Goal: Task Accomplishment & Management: Use online tool/utility

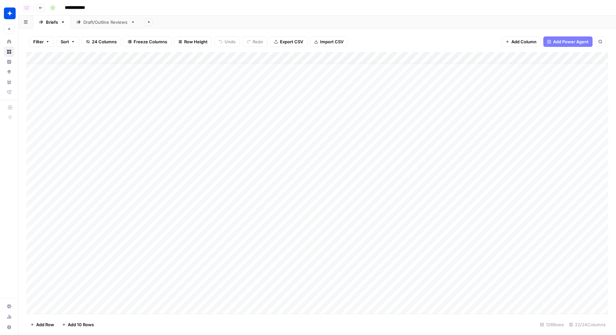
scroll to position [18, 0]
click at [316, 80] on div "Add Column" at bounding box center [317, 112] width 582 height 121
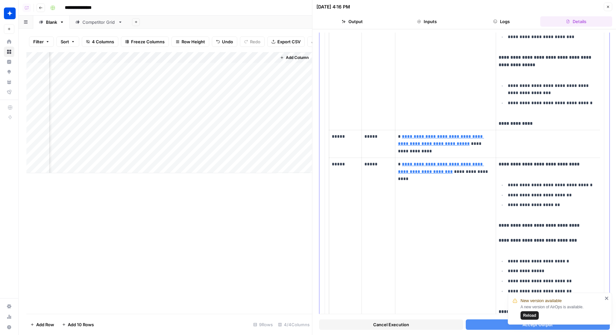
scroll to position [1426, 0]
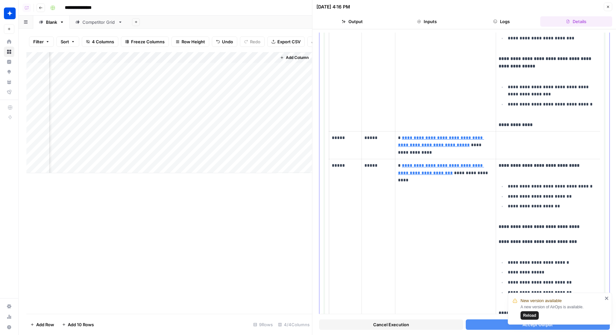
click at [509, 131] on td at bounding box center [548, 145] width 105 height 28
click at [342, 134] on p "*****" at bounding box center [345, 137] width 27 height 7
click at [336, 134] on p "****" at bounding box center [345, 137] width 27 height 7
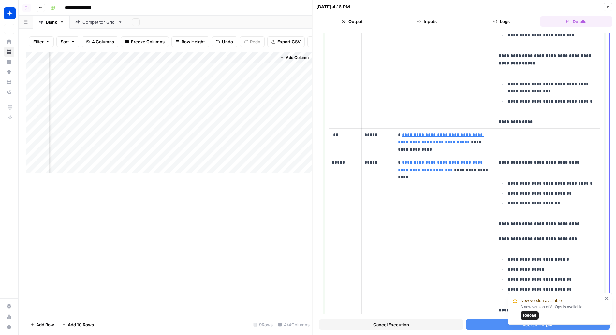
scroll to position [1641, 0]
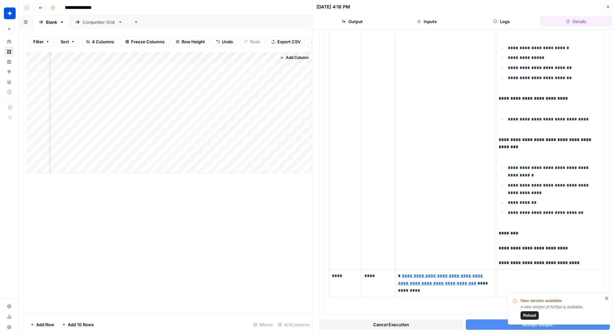
click at [476, 325] on button "Accept Output" at bounding box center [537, 325] width 144 height 10
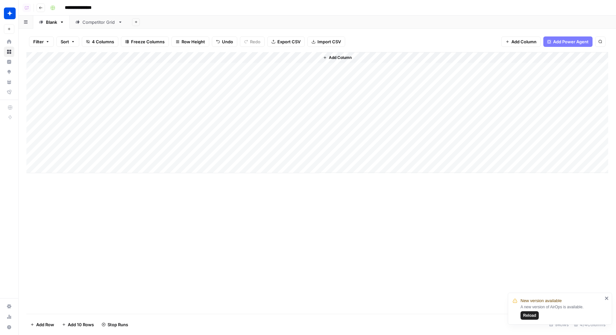
click at [606, 298] on icon "close" at bounding box center [606, 298] width 3 height 3
click at [315, 79] on div "Add Column" at bounding box center [317, 112] width 582 height 121
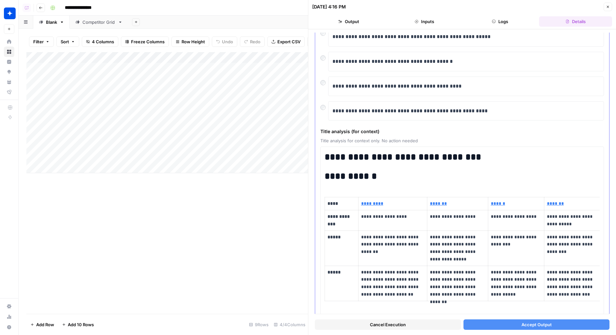
scroll to position [83, 0]
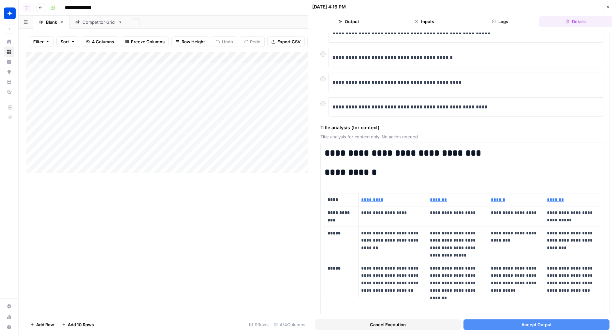
click at [501, 330] on button "Accept Output" at bounding box center [536, 325] width 146 height 10
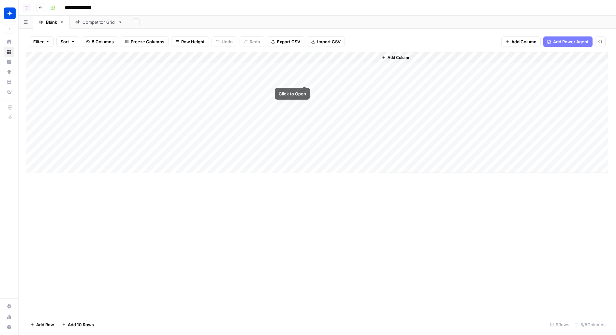
click at [304, 79] on div "Add Column" at bounding box center [317, 112] width 582 height 121
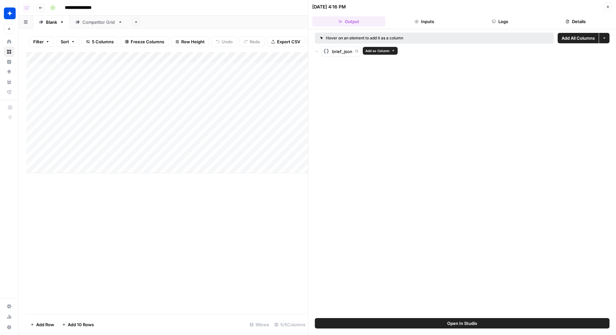
click at [318, 52] on icon "button" at bounding box center [317, 52] width 4 height 4
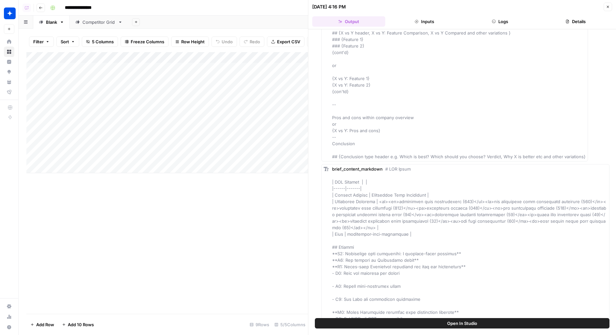
scroll to position [1957, 0]
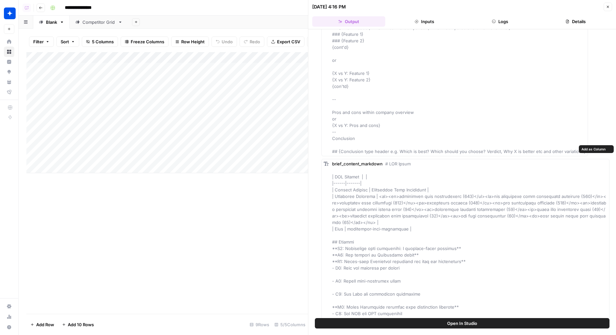
click at [599, 149] on span "Add as Column" at bounding box center [593, 149] width 24 height 5
click at [609, 5] on icon "button" at bounding box center [608, 7] width 4 height 4
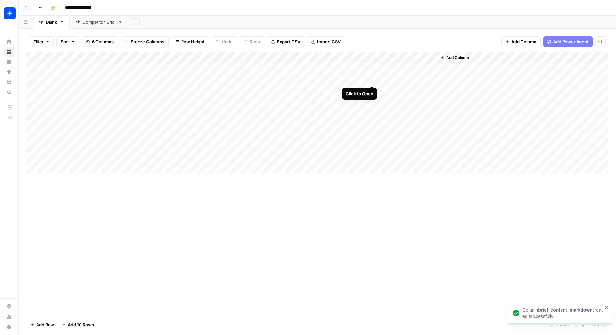
click at [361, 60] on div "Add Column" at bounding box center [317, 112] width 582 height 121
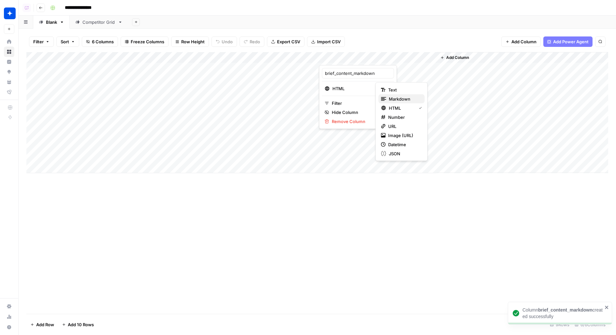
click at [404, 99] on span "Markdown" at bounding box center [404, 99] width 31 height 7
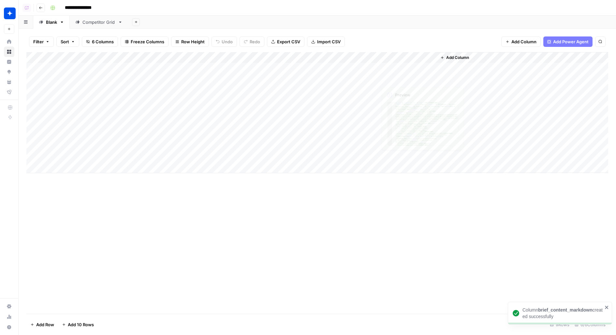
click at [375, 79] on div "Add Column" at bounding box center [317, 112] width 582 height 121
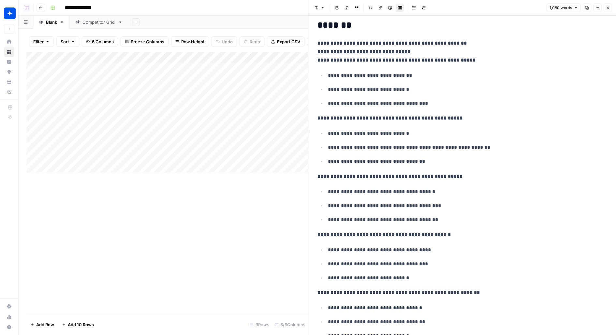
scroll to position [221, 0]
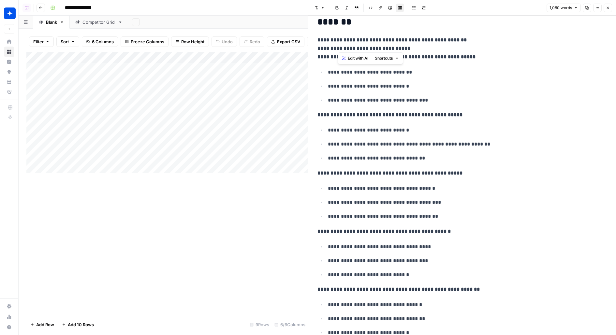
drag, startPoint x: 338, startPoint y: 47, endPoint x: 398, endPoint y: 45, distance: 60.3
click at [398, 46] on strong "**********" at bounding box center [363, 48] width 93 height 5
click at [433, 48] on p "**********" at bounding box center [461, 48] width 289 height 25
click at [431, 56] on strong "**********" at bounding box center [396, 56] width 158 height 5
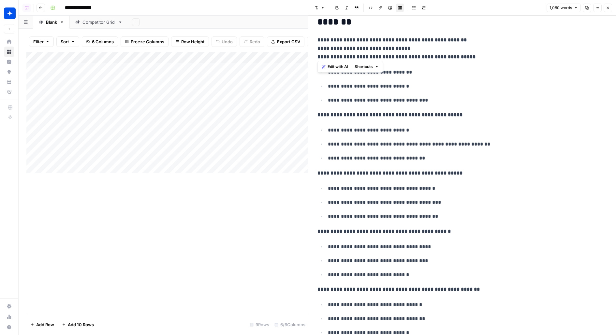
click at [431, 56] on strong "**********" at bounding box center [396, 56] width 158 height 5
click at [396, 92] on ul "**********" at bounding box center [461, 86] width 289 height 37
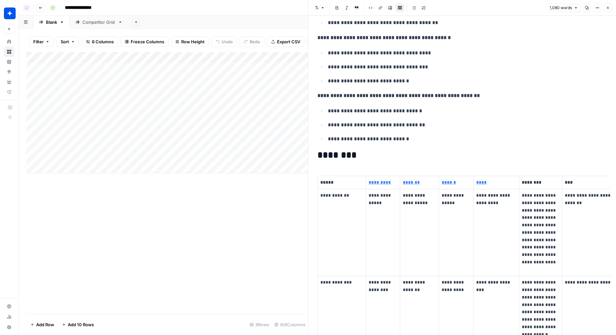
scroll to position [413, 0]
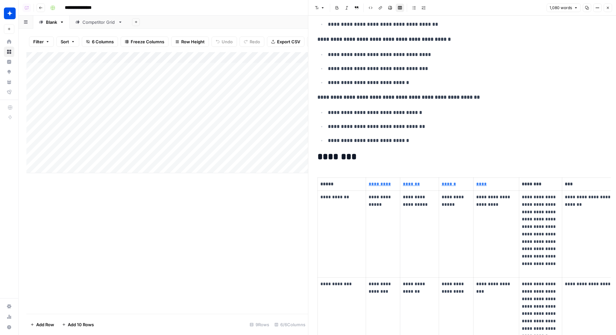
click at [609, 7] on icon "button" at bounding box center [608, 8] width 4 height 4
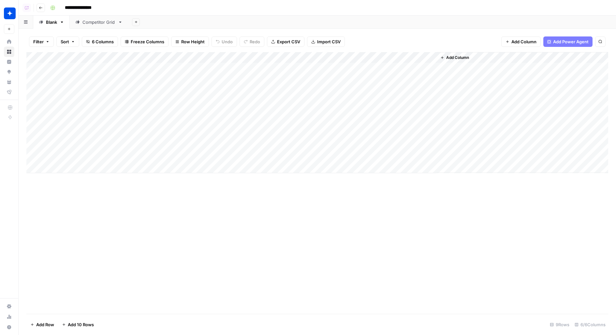
click at [299, 58] on div "Add Column" at bounding box center [317, 112] width 582 height 121
click at [274, 119] on span "Edit Workflow" at bounding box center [301, 121] width 57 height 7
click at [307, 79] on div "Add Column" at bounding box center [317, 112] width 582 height 121
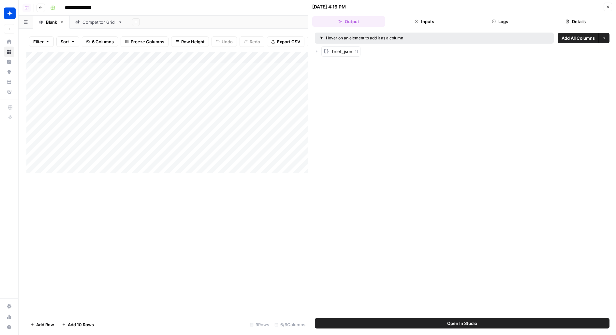
click at [417, 323] on button "Open In Studio" at bounding box center [462, 323] width 295 height 10
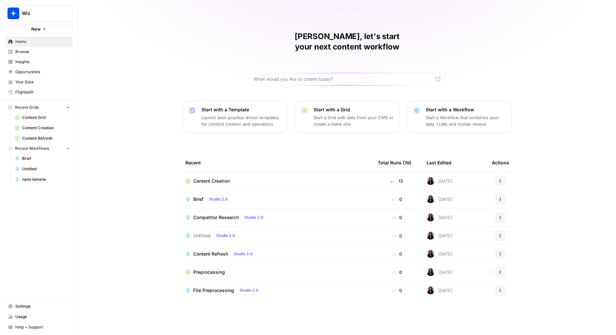
click at [45, 25] on button "New" at bounding box center [38, 29] width 67 height 10
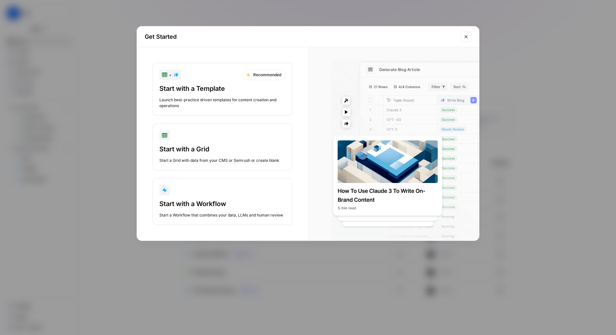
click at [45, 14] on div "Get Started + Recommended Start with a Template Launch best-practice driven tem…" at bounding box center [308, 167] width 616 height 335
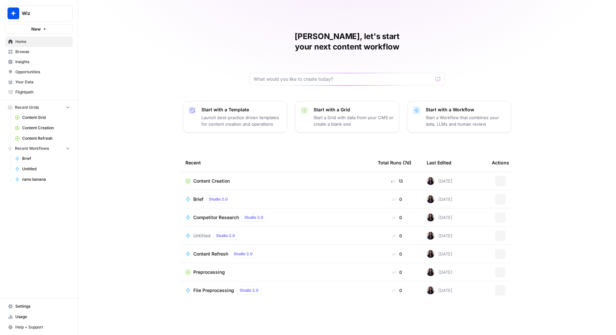
click at [45, 14] on span "Wiz" at bounding box center [41, 13] width 39 height 7
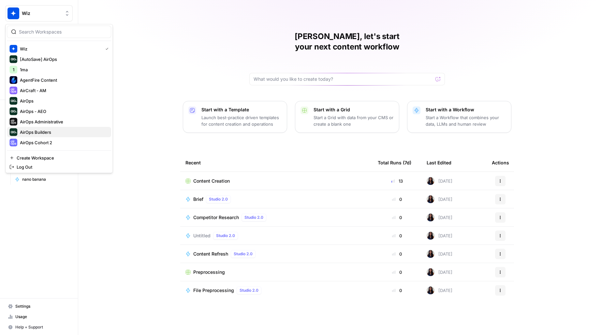
click at [53, 132] on span "AirOps Builders" at bounding box center [63, 132] width 86 height 7
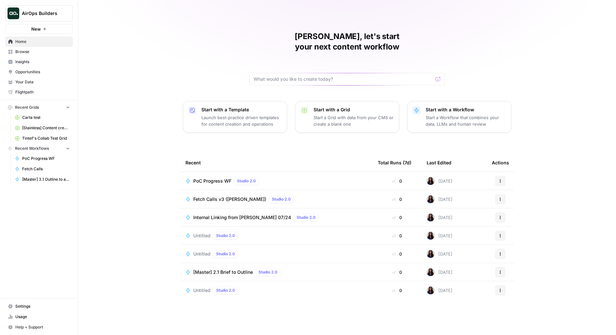
click at [33, 52] on span "Browse" at bounding box center [42, 52] width 54 height 6
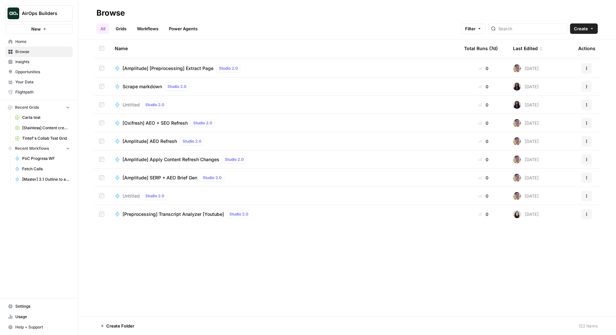
scroll to position [1423, 0]
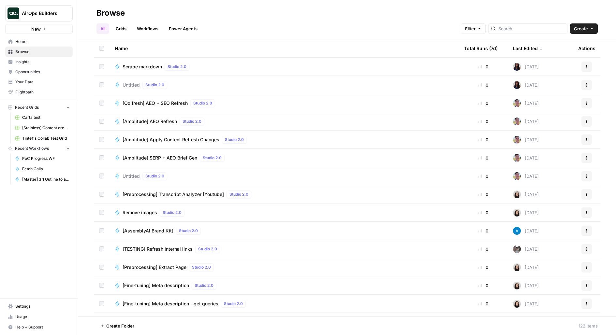
click at [23, 305] on span "Settings" at bounding box center [42, 307] width 54 height 6
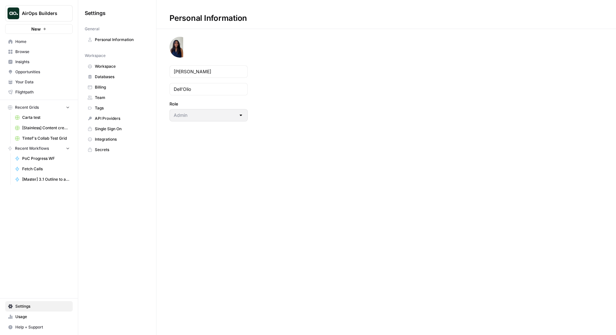
click at [109, 137] on span "Integrations" at bounding box center [121, 140] width 52 height 6
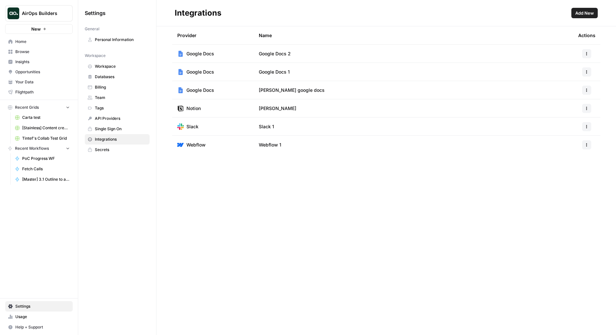
click at [109, 68] on span "Workspace" at bounding box center [121, 67] width 52 height 6
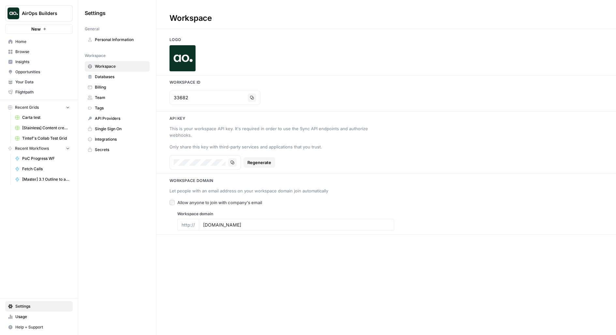
click at [112, 76] on span "Databases" at bounding box center [121, 77] width 52 height 6
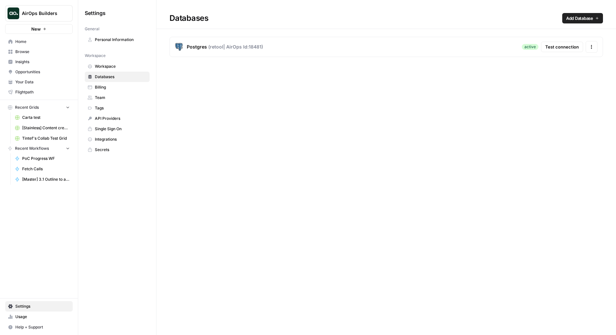
click at [115, 86] on span "Billing" at bounding box center [121, 87] width 52 height 6
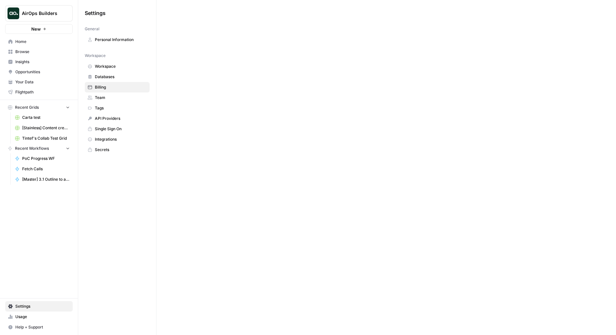
click at [115, 96] on span "Team" at bounding box center [121, 98] width 52 height 6
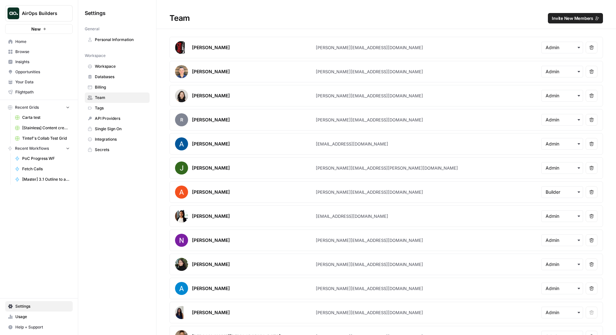
click at [117, 106] on span "Tags" at bounding box center [121, 108] width 52 height 6
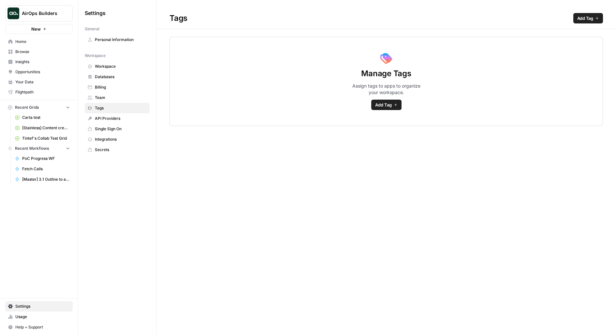
click at [117, 116] on span "API Providers" at bounding box center [121, 119] width 52 height 6
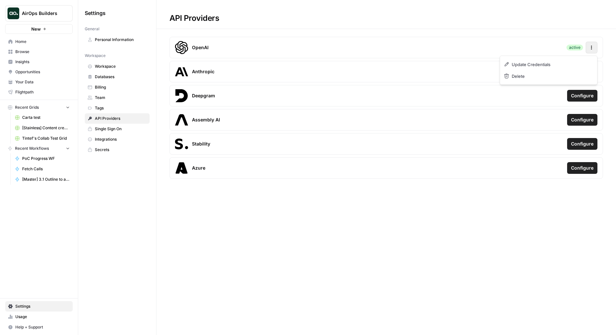
click at [590, 46] on icon "button" at bounding box center [591, 47] width 5 height 5
click at [391, 57] on div "OpenAI active Actions" at bounding box center [385, 48] width 433 height 22
click at [584, 73] on span "Configure" at bounding box center [582, 71] width 22 height 7
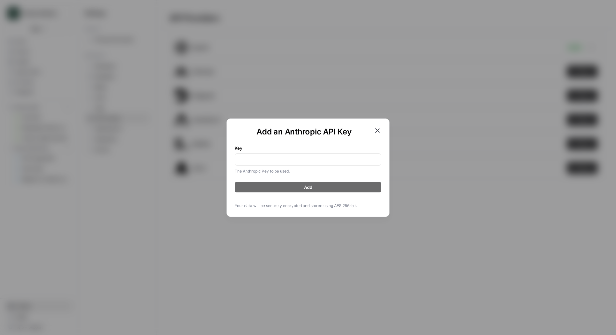
click at [382, 130] on div "Add an Anthropic API Key Key The Anthropic Key to be used. Add Your data will b…" at bounding box center [307, 168] width 163 height 98
click at [371, 130] on h1 "Add an Anthropic API Key" at bounding box center [304, 132] width 139 height 10
click at [380, 130] on icon "button" at bounding box center [377, 131] width 8 height 8
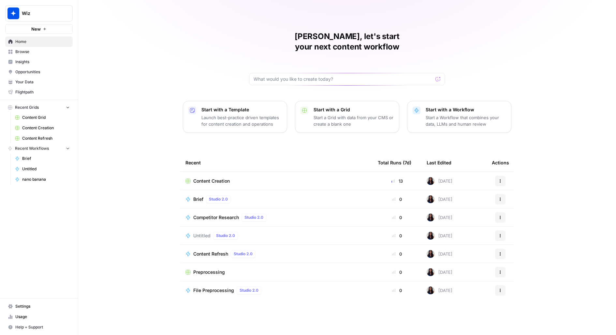
click at [60, 13] on span "Wiz" at bounding box center [41, 13] width 39 height 7
type input "buil"
click at [68, 46] on span "AirOps Builders" at bounding box center [63, 49] width 86 height 7
click at [30, 117] on span "Content Grid" at bounding box center [46, 118] width 48 height 6
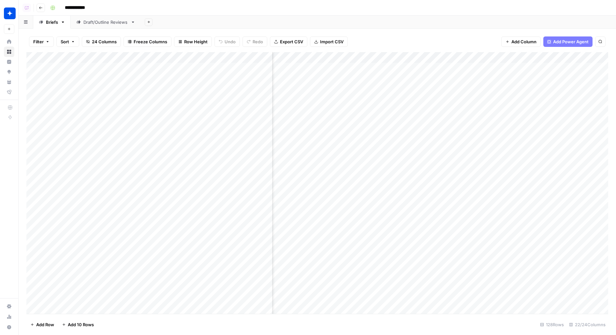
scroll to position [0, 409]
click at [305, 55] on div "Add Column" at bounding box center [317, 183] width 582 height 262
type input "3. Create Brief"
click at [279, 119] on span "Edit Workflow" at bounding box center [292, 121] width 57 height 7
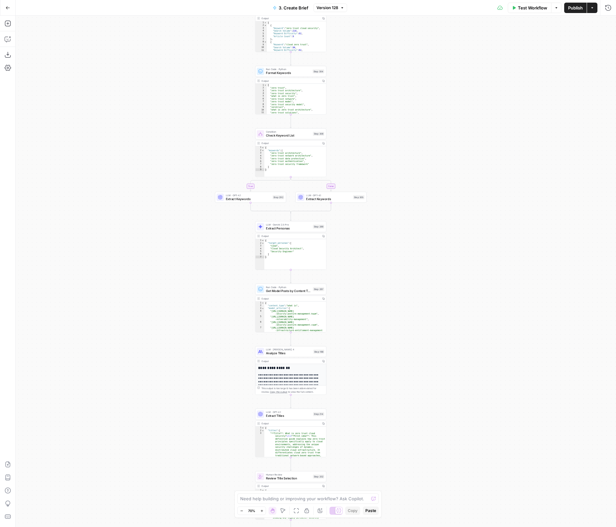
drag, startPoint x: 339, startPoint y: 208, endPoint x: 385, endPoint y: 329, distance: 129.7
click at [385, 329] on div "true false true false Workflow Set Inputs Inputs Run Code · JavaScript Structur…" at bounding box center [316, 271] width 600 height 511
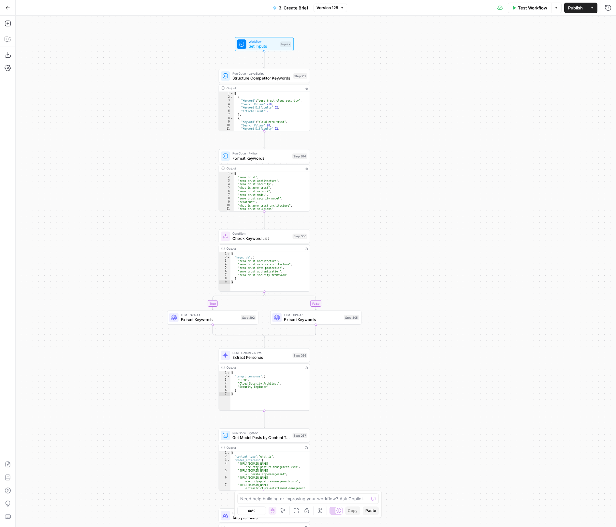
drag, startPoint x: 379, startPoint y: 425, endPoint x: 379, endPoint y: 209, distance: 215.0
click at [379, 212] on div "true false true false Workflow Set Inputs Inputs Run Code · JavaScript Structur…" at bounding box center [316, 271] width 600 height 511
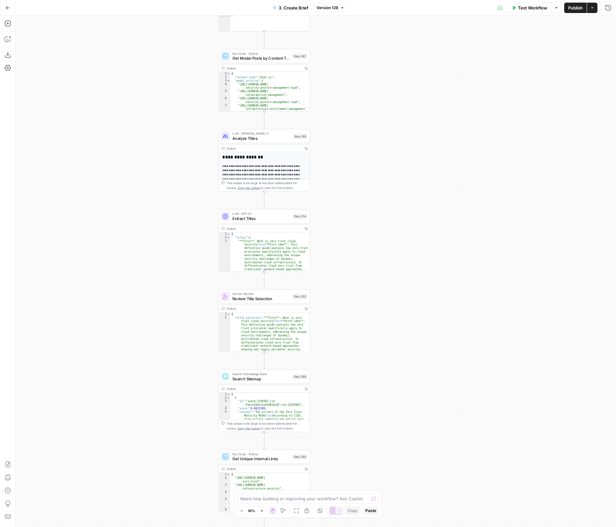
drag, startPoint x: 383, startPoint y: 347, endPoint x: 383, endPoint y: 190, distance: 157.7
click at [383, 190] on div "true false true false Workflow Set Inputs Inputs Run Code · JavaScript Structur…" at bounding box center [316, 271] width 600 height 511
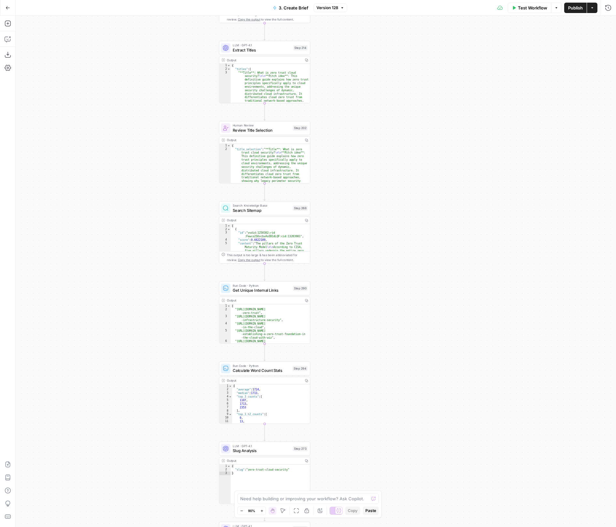
drag, startPoint x: 383, startPoint y: 329, endPoint x: 382, endPoint y: 314, distance: 15.0
click at [383, 175] on div "true false true false Workflow Set Inputs Inputs Run Code · JavaScript Structur…" at bounding box center [316, 271] width 600 height 511
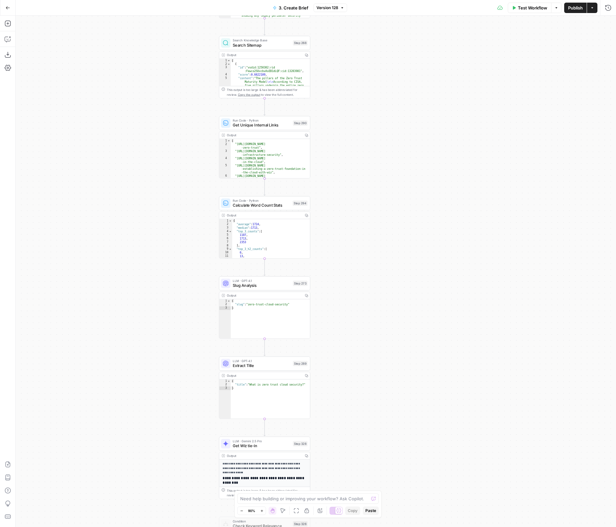
drag, startPoint x: 382, startPoint y: 345, endPoint x: 382, endPoint y: 182, distance: 162.9
click at [382, 182] on div "true false true false Workflow Set Inputs Inputs Run Code · JavaScript Structur…" at bounding box center [316, 271] width 600 height 511
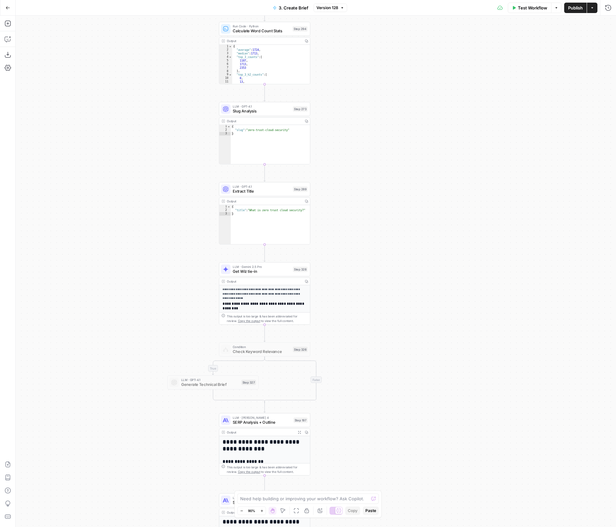
drag, startPoint x: 377, startPoint y: 433, endPoint x: 377, endPoint y: 259, distance: 174.3
click at [377, 259] on div "true false true false Workflow Set Inputs Inputs Run Code · JavaScript Structur…" at bounding box center [316, 271] width 600 height 511
drag, startPoint x: 369, startPoint y: 437, endPoint x: 369, endPoint y: 280, distance: 156.7
click at [369, 280] on div "true false true false Workflow Set Inputs Inputs Run Code · JavaScript Structur…" at bounding box center [316, 271] width 600 height 511
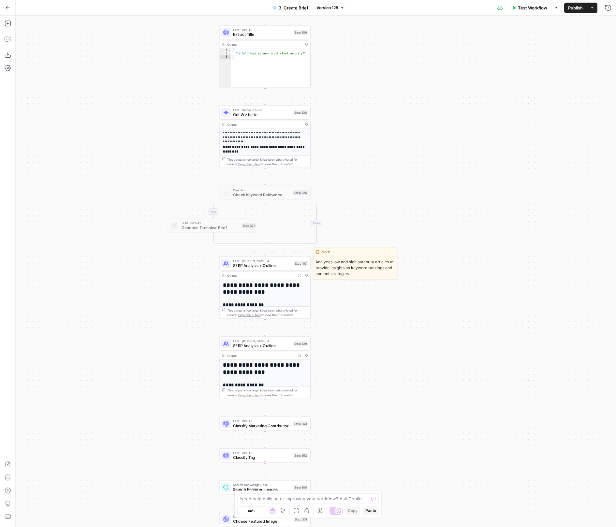
click at [248, 263] on span "SERP Analysis + Outline" at bounding box center [262, 265] width 58 height 6
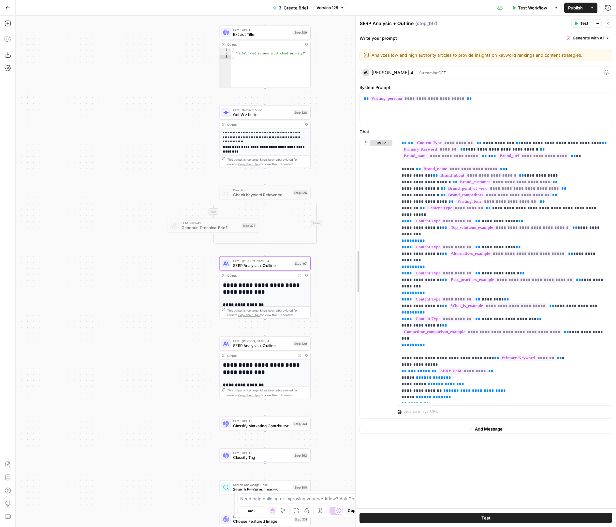
drag, startPoint x: 357, startPoint y: 247, endPoint x: 294, endPoint y: 245, distance: 62.6
click at [295, 245] on body "Wiz New Home Browse Insights Opportunities Your Data Flightpath Recent Grids Co…" at bounding box center [308, 263] width 616 height 527
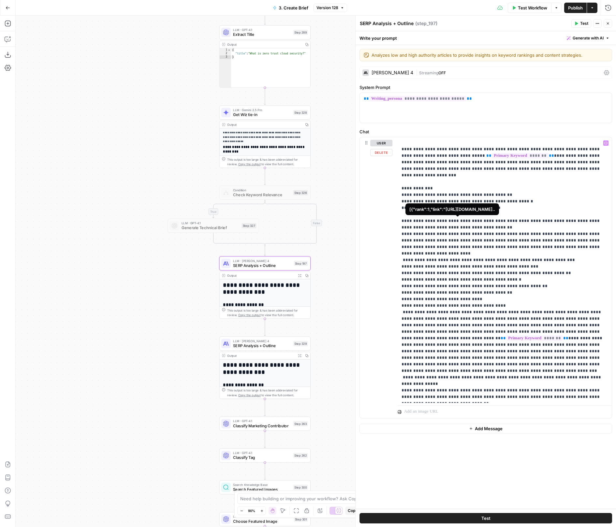
scroll to position [870, 0]
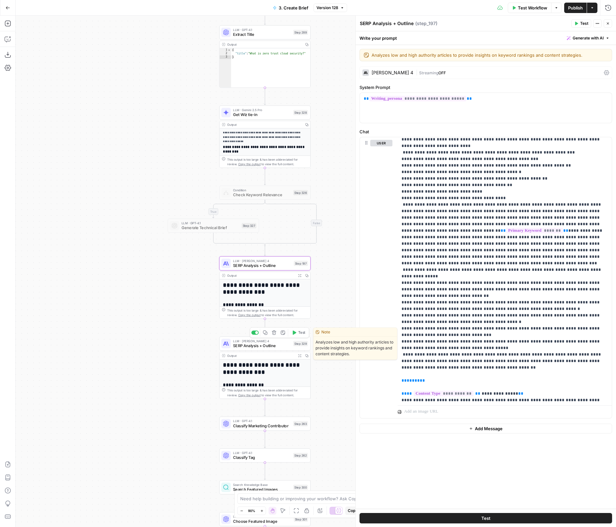
click at [261, 335] on span "SERP Analysis + Outline" at bounding box center [262, 345] width 58 height 6
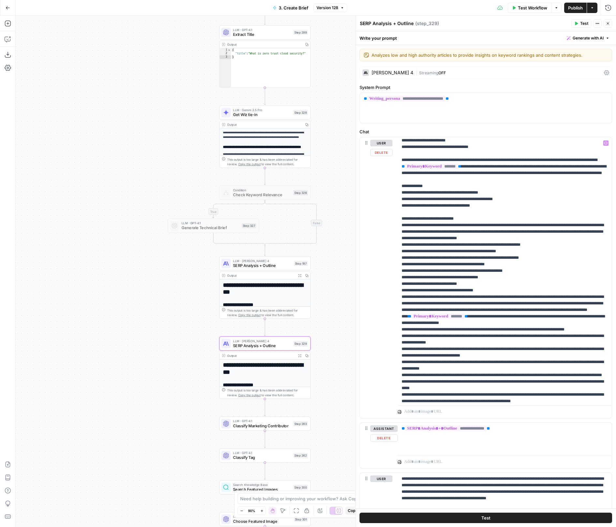
scroll to position [61, 0]
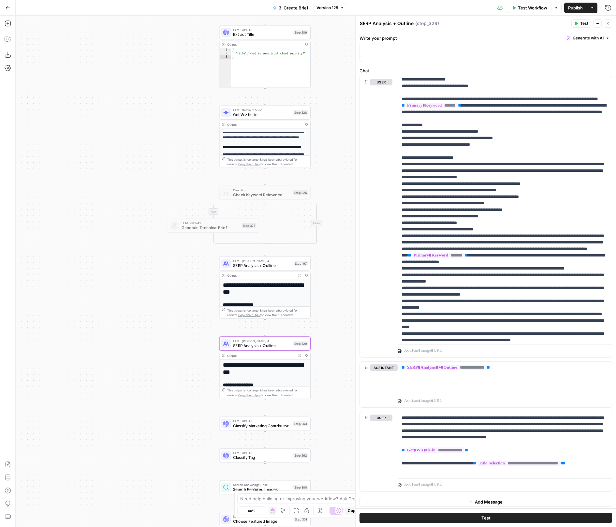
click at [232, 262] on div "LLM · Claude Sonnet 4 SERP Analysis + Outline Step 197 Copy step Delete step Ed…" at bounding box center [264, 263] width 87 height 10
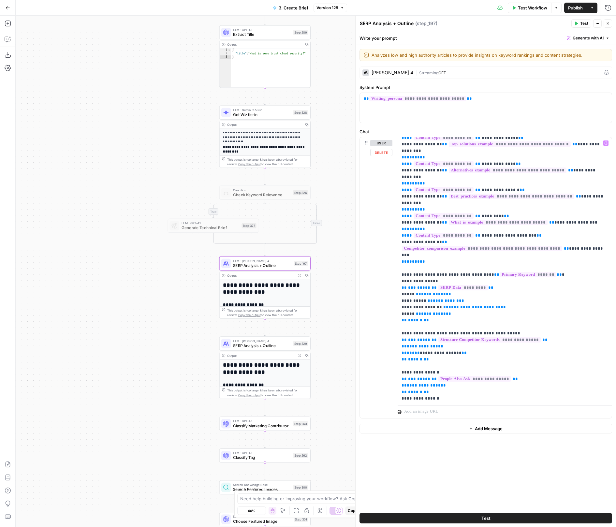
scroll to position [0, 0]
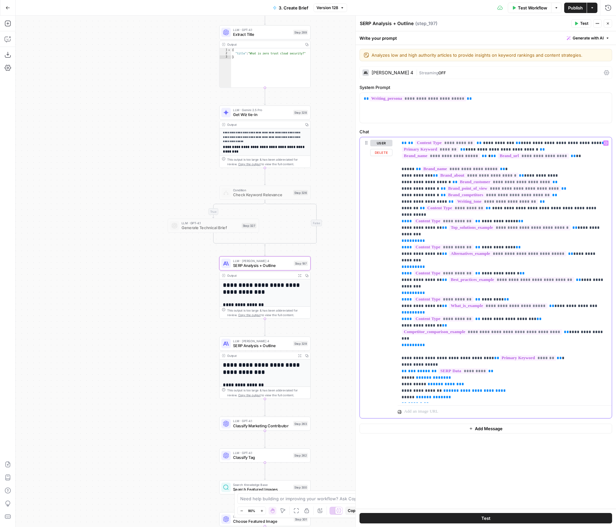
type input "what is"
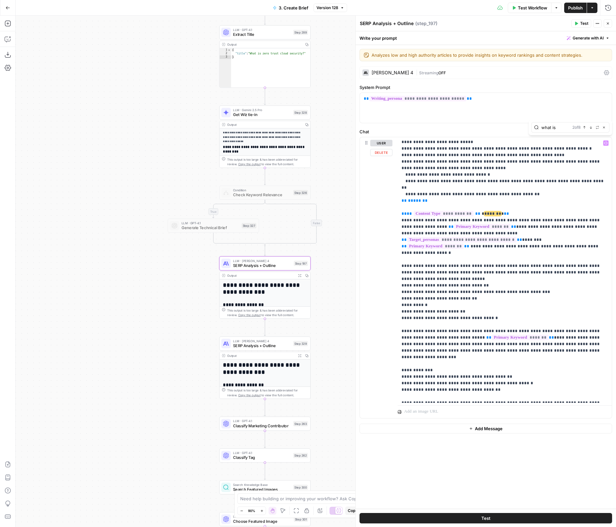
scroll to position [587, 0]
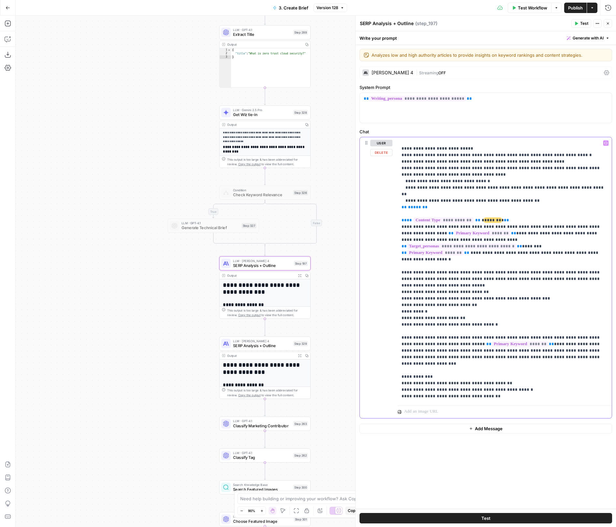
scroll to position [573, 0]
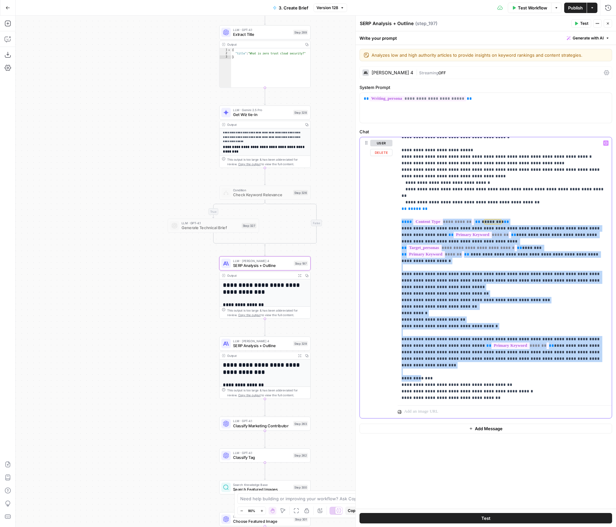
drag, startPoint x: 401, startPoint y: 180, endPoint x: 419, endPoint y: 327, distance: 148.4
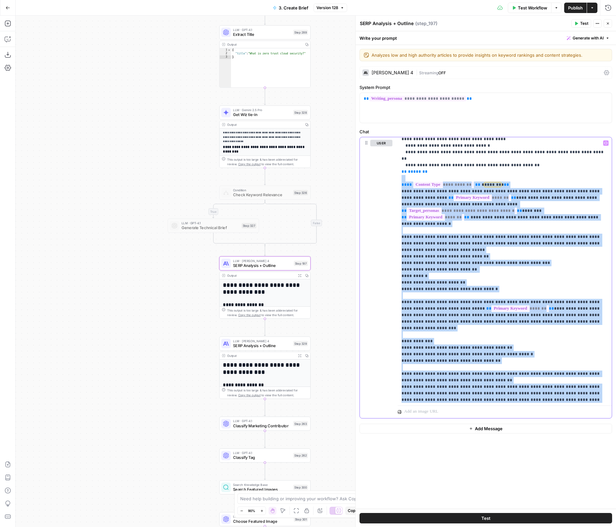
scroll to position [609, 0]
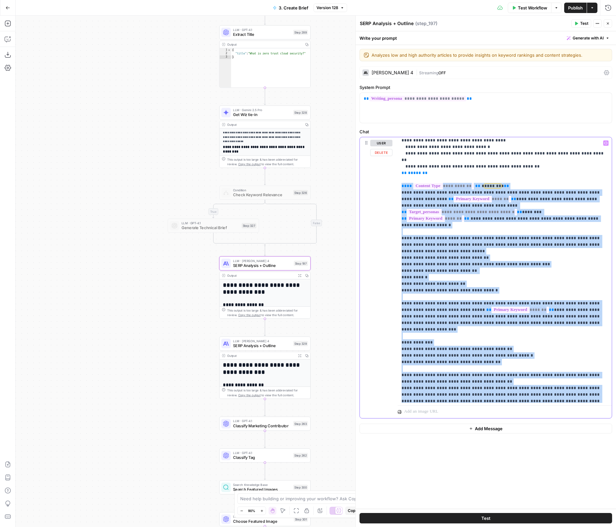
drag, startPoint x: 437, startPoint y: 353, endPoint x: 400, endPoint y: 147, distance: 209.2
click at [400, 147] on div "**********" at bounding box center [504, 269] width 214 height 265
copy p "**********"
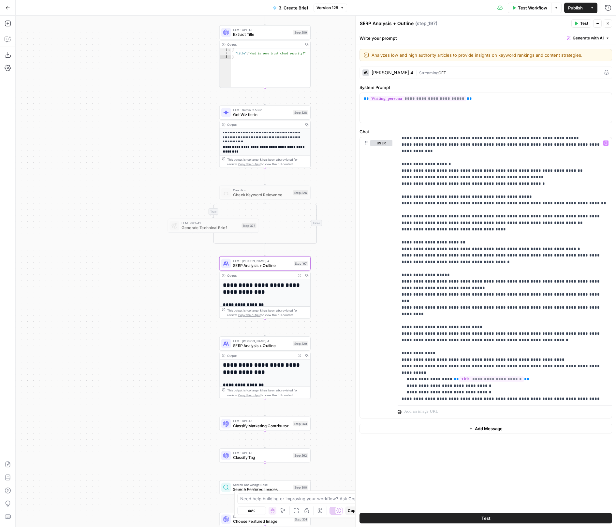
scroll to position [3975, 0]
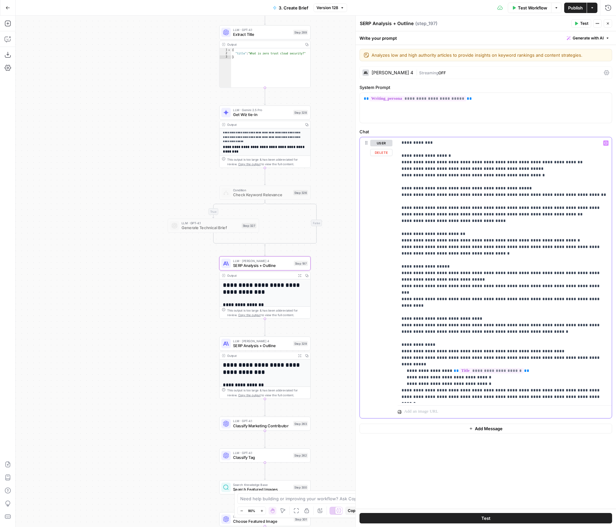
drag, startPoint x: 403, startPoint y: 244, endPoint x: 450, endPoint y: 364, distance: 128.2
drag, startPoint x: 401, startPoint y: 243, endPoint x: 433, endPoint y: 319, distance: 82.4
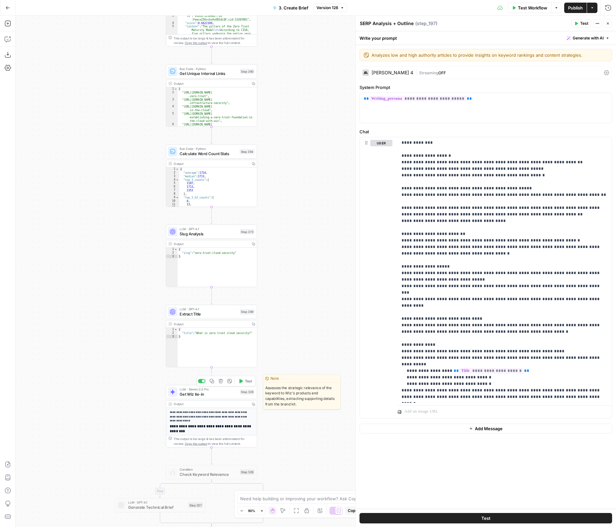
click at [239, 335] on div "LLM · Gemini 2.5 Pro Get Wiz tie-in Step 328 Copy step Delete step Edit Note Te…" at bounding box center [211, 392] width 87 height 10
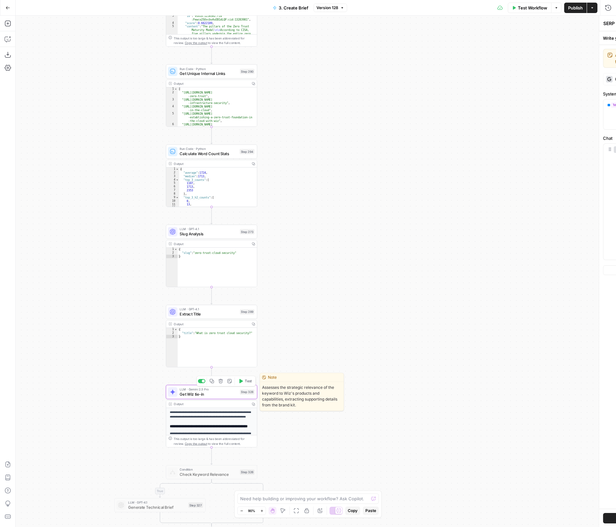
type textarea "Get Wiz tie-in"
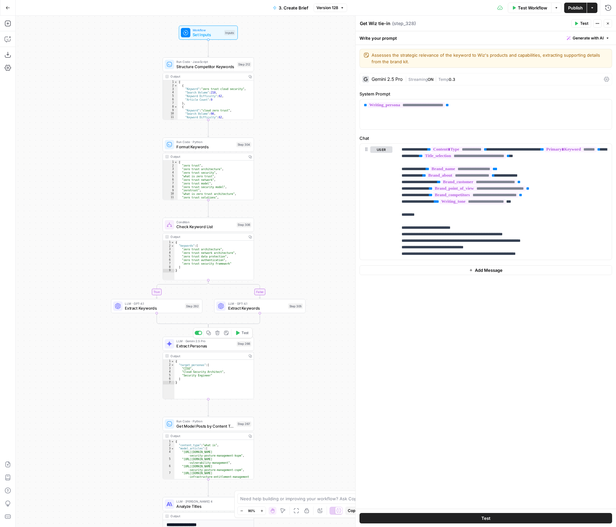
click at [238, 335] on div "Step 266" at bounding box center [244, 343] width 15 height 5
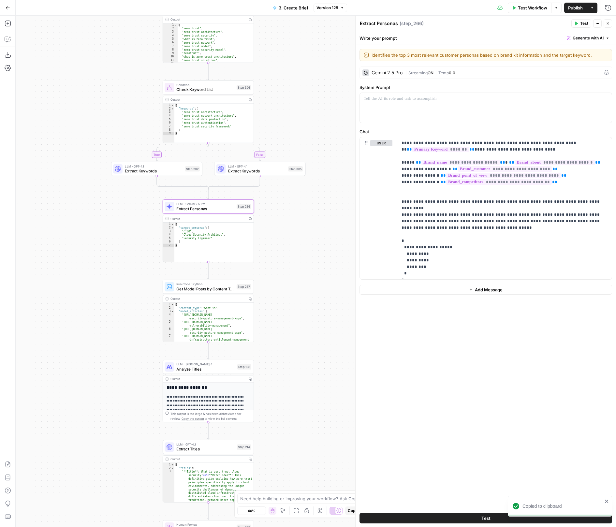
drag, startPoint x: 303, startPoint y: 436, endPoint x: 303, endPoint y: 288, distance: 147.9
click at [303, 287] on div "true false true false Workflow Set Inputs Inputs Run Code · JavaScript Structur…" at bounding box center [316, 271] width 600 height 511
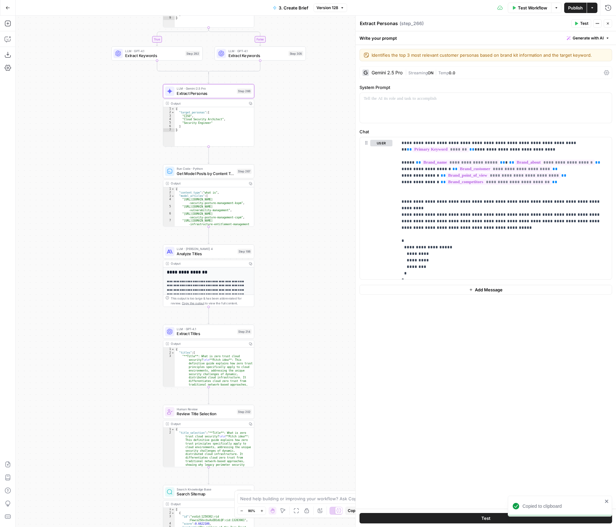
drag, startPoint x: 302, startPoint y: 401, endPoint x: 302, endPoint y: 240, distance: 160.3
click at [302, 240] on div "true false true false Workflow Set Inputs Inputs Run Code · JavaScript Structur…" at bounding box center [316, 271] width 600 height 511
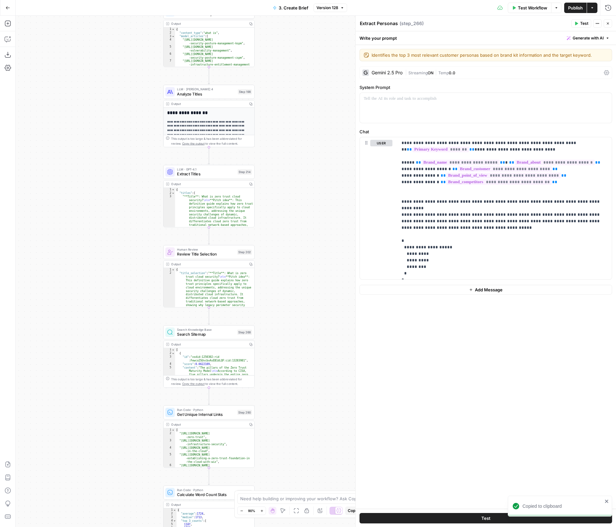
drag, startPoint x: 294, startPoint y: 400, endPoint x: 294, endPoint y: 287, distance: 112.7
click at [294, 292] on div "true false true false Workflow Set Inputs Inputs Run Code · JavaScript Structur…" at bounding box center [316, 271] width 600 height 511
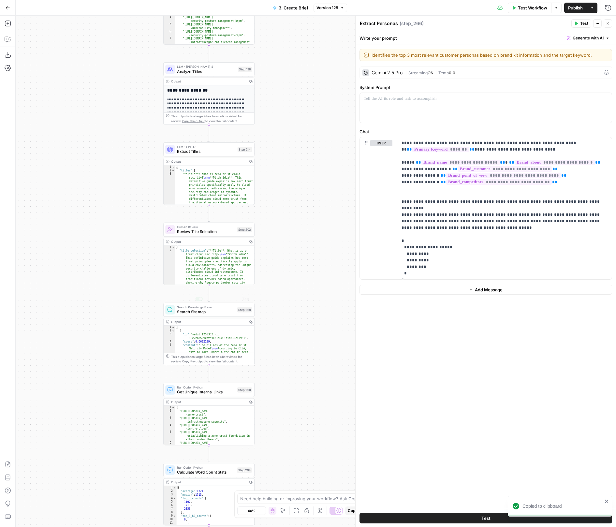
drag, startPoint x: 306, startPoint y: 345, endPoint x: 306, endPoint y: 232, distance: 113.7
click at [306, 233] on div "true false true false Workflow Set Inputs Inputs Run Code · JavaScript Structur…" at bounding box center [316, 271] width 600 height 511
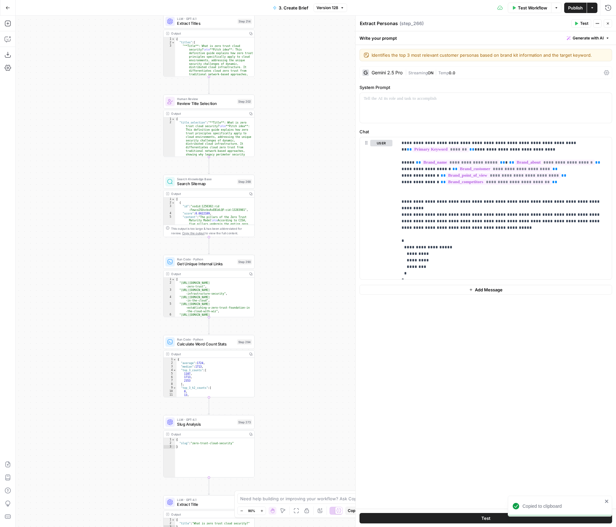
drag, startPoint x: 303, startPoint y: 365, endPoint x: 303, endPoint y: 282, distance: 83.1
click at [303, 282] on div "true false true false Workflow Set Inputs Inputs Run Code · JavaScript Structur…" at bounding box center [316, 271] width 600 height 511
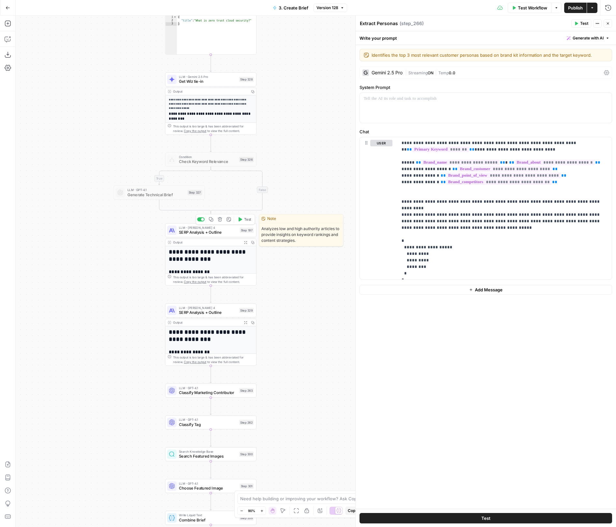
click at [227, 235] on div "LLM · Claude Sonnet 4 SERP Analysis + Outline Step 197 Copy step Delete step Ed…" at bounding box center [210, 230] width 91 height 14
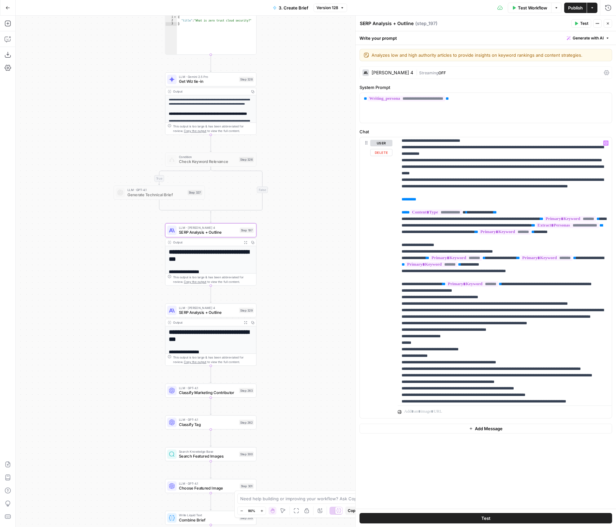
scroll to position [1001, 0]
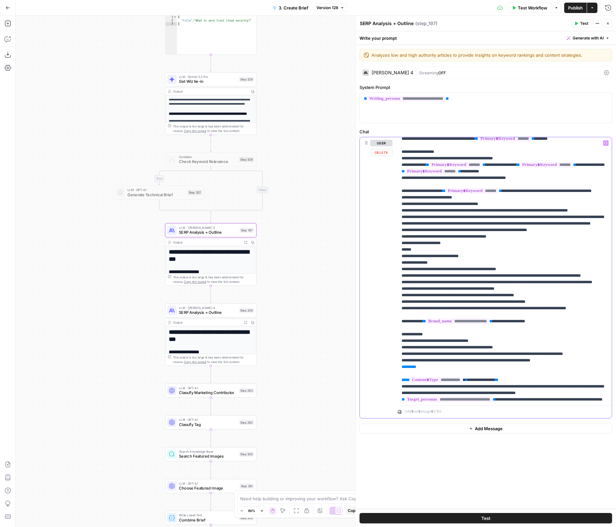
drag, startPoint x: 482, startPoint y: 183, endPoint x: 509, endPoint y: 183, distance: 27.0
click at [493, 121] on span "**********" at bounding box center [481, 119] width 24 height 4
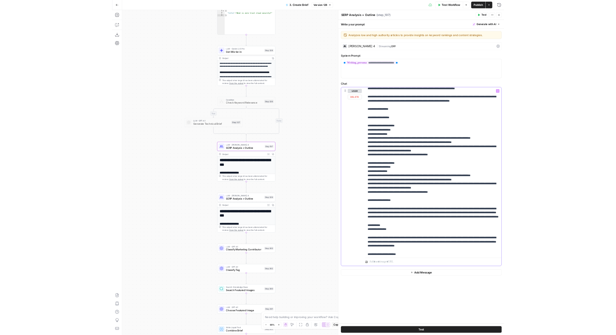
scroll to position [2000, 0]
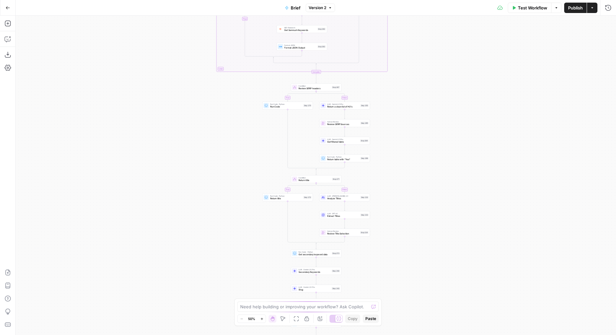
drag, startPoint x: 406, startPoint y: 208, endPoint x: 405, endPoint y: 87, distance: 121.2
click at [406, 87] on div "true false true false true false true false true false Workflow Set Inputs Inpu…" at bounding box center [316, 176] width 600 height 320
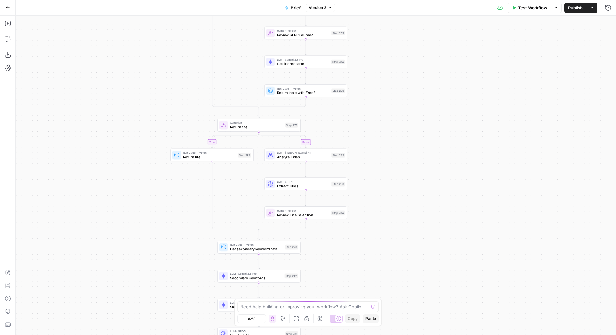
drag, startPoint x: 415, startPoint y: 204, endPoint x: 416, endPoint y: 84, distance: 119.9
click at [416, 84] on div "true false true false true false true false true false Workflow Set Inputs Inpu…" at bounding box center [316, 176] width 600 height 320
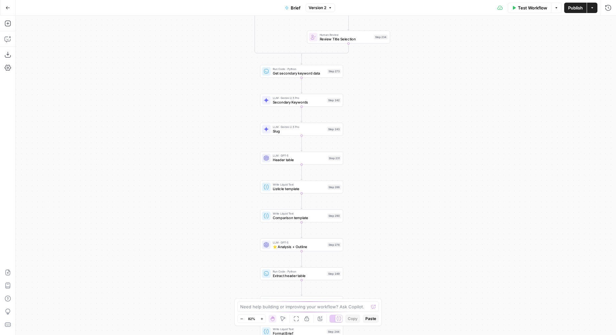
drag, startPoint x: 416, startPoint y: 172, endPoint x: 455, endPoint y: 34, distance: 143.4
click at [455, 34] on div "true false true false true false true false true false Workflow Set Inputs Inpu…" at bounding box center [316, 176] width 600 height 320
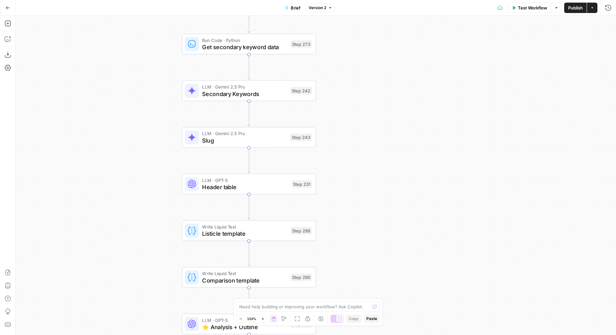
drag, startPoint x: 378, startPoint y: 216, endPoint x: 378, endPoint y: 91, distance: 125.8
click at [378, 91] on div "true false true false true false true false true false Workflow Set Inputs Inpu…" at bounding box center [316, 176] width 600 height 320
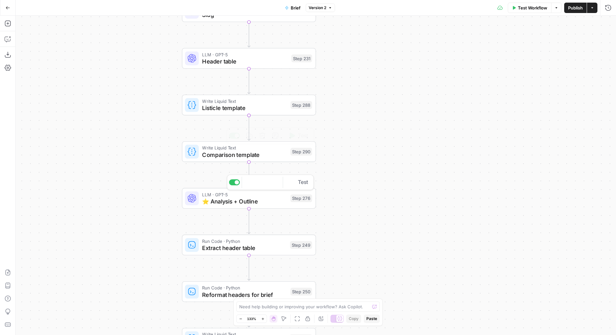
click at [287, 203] on div "LLM · GPT-5 ⭐️ Analysis + Outline Step 276 Copy step Delete step Add Note Test" at bounding box center [248, 198] width 127 height 15
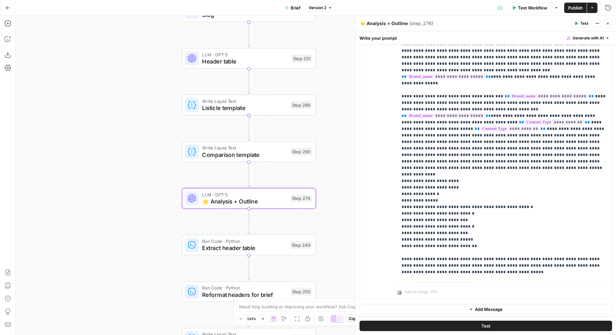
scroll to position [210, 0]
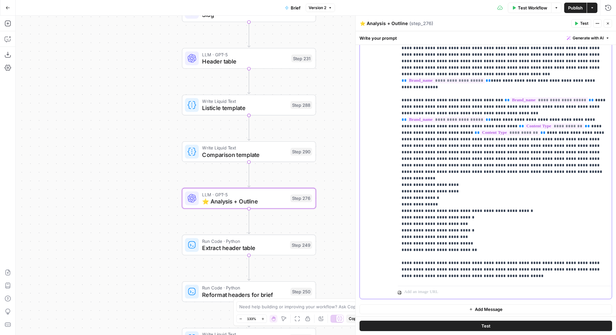
click at [485, 235] on p "**********" at bounding box center [504, 331] width 207 height 1043
click at [491, 258] on p "**********" at bounding box center [504, 331] width 207 height 1043
click at [491, 264] on p "**********" at bounding box center [504, 331] width 207 height 1043
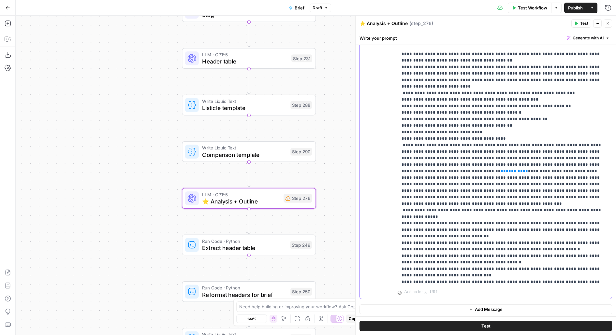
scroll to position [686, 0]
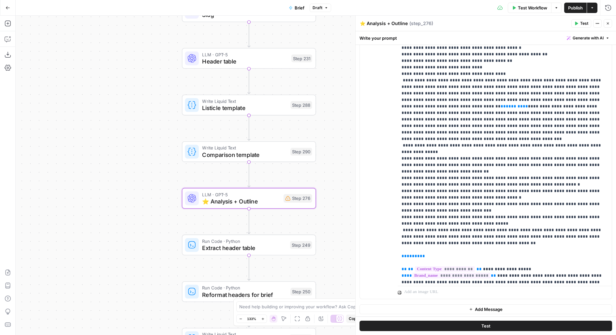
click at [576, 9] on span "Publish" at bounding box center [575, 8] width 15 height 7
click at [575, 7] on span "Publish" at bounding box center [575, 8] width 15 height 7
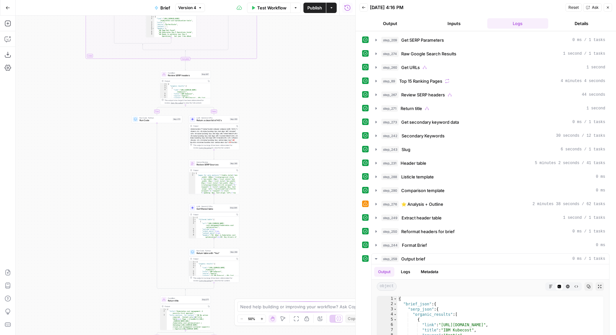
drag, startPoint x: 289, startPoint y: 188, endPoint x: 296, endPoint y: 75, distance: 113.6
click at [308, 51] on div "true false true false true false true false true false Workflow Set Inputs Inpu…" at bounding box center [185, 176] width 339 height 320
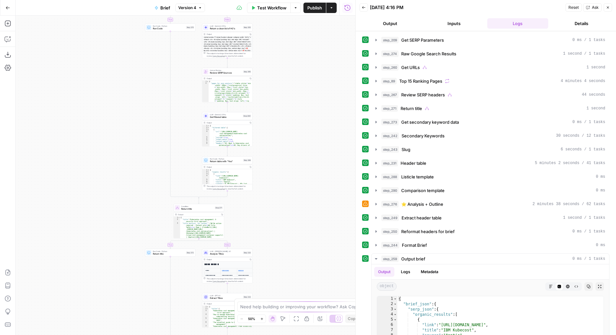
drag, startPoint x: 279, startPoint y: 189, endPoint x: 306, endPoint y: 36, distance: 155.0
click at [306, 38] on div "true false true false true false true false true false Workflow Set Inputs Inpu…" at bounding box center [185, 176] width 339 height 320
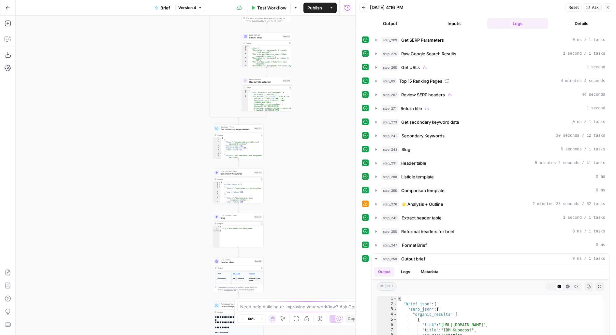
drag, startPoint x: 298, startPoint y: 183, endPoint x: 309, endPoint y: 73, distance: 111.0
click at [309, 73] on div "true false true false true false true false true false Workflow Set Inputs Inpu…" at bounding box center [185, 176] width 339 height 320
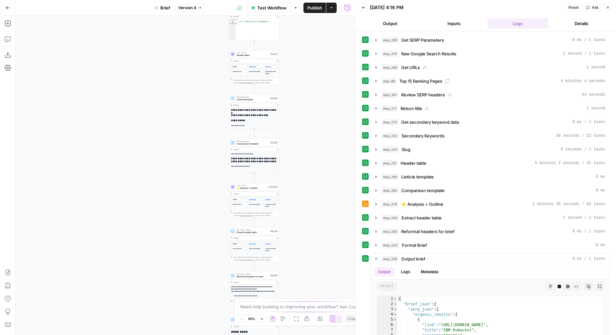
drag, startPoint x: 299, startPoint y: 202, endPoint x: 310, endPoint y: 44, distance: 158.7
click at [310, 45] on div "true false true false true false true false true false Workflow Set Inputs Inpu…" at bounding box center [185, 176] width 339 height 320
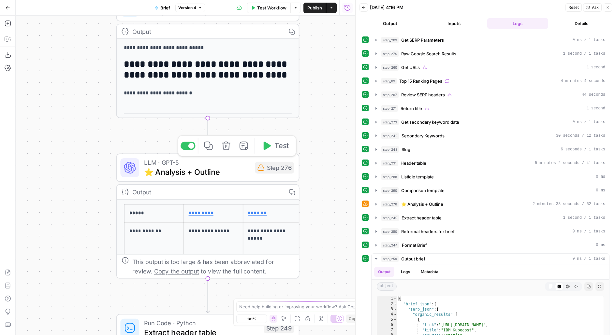
drag, startPoint x: 321, startPoint y: 197, endPoint x: 310, endPoint y: 178, distance: 21.7
click at [311, 179] on div "true false true false true false true false true false Workflow Set Inputs Inpu…" at bounding box center [185, 176] width 339 height 320
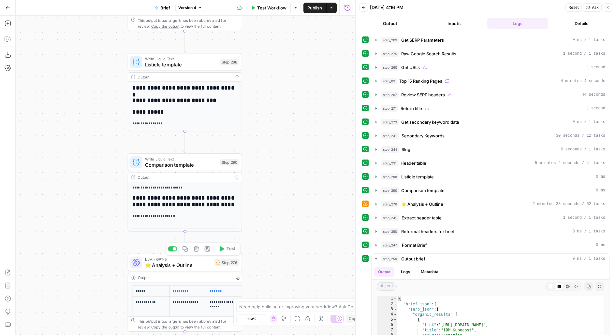
click at [213, 264] on div "LLM · GPT-5 ⭐️ Analysis + Outline Step 276 Copy step Delete step Add Note Test" at bounding box center [184, 262] width 108 height 12
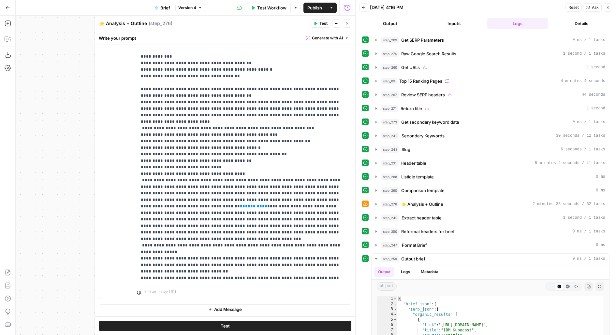
scroll to position [571, 0]
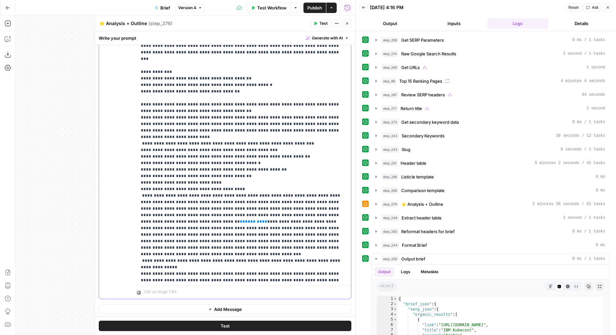
click at [245, 220] on span "**" at bounding box center [242, 222] width 5 height 4
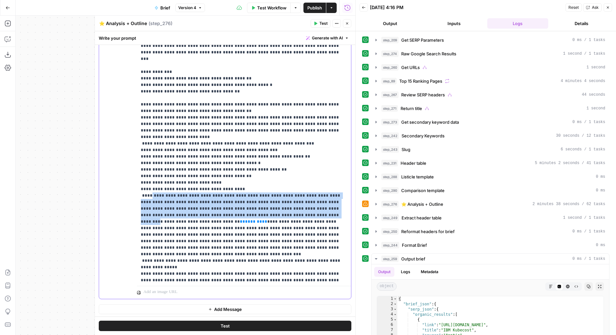
drag, startPoint x: 148, startPoint y: 168, endPoint x: 230, endPoint y: 186, distance: 83.4
click at [230, 186] on p "**********" at bounding box center [244, 183] width 207 height 1466
click at [446, 201] on div "step_276 ⭐️ Analysis + Outline 2 minutes 38 seconds / 62 tasks" at bounding box center [493, 204] width 224 height 7
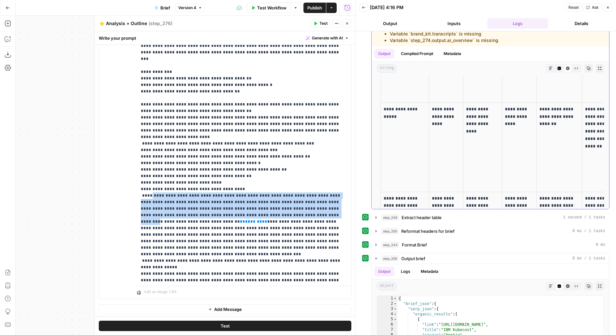
scroll to position [531, 0]
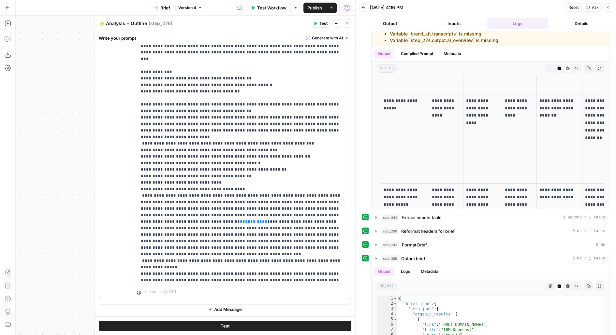
click at [250, 191] on p "**********" at bounding box center [244, 183] width 207 height 1466
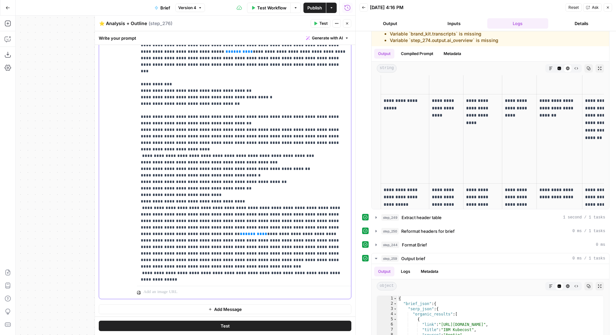
scroll to position [561, 0]
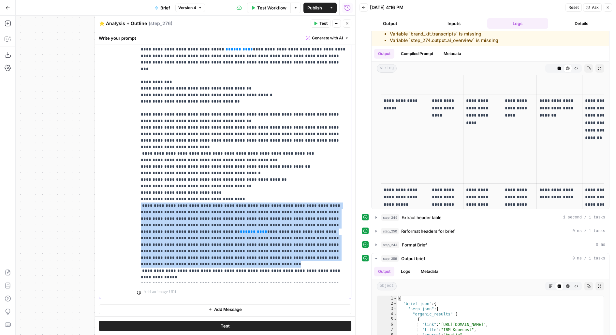
drag, startPoint x: 139, startPoint y: 178, endPoint x: 196, endPoint y: 230, distance: 76.8
click at [196, 230] on div "**********" at bounding box center [244, 150] width 214 height 265
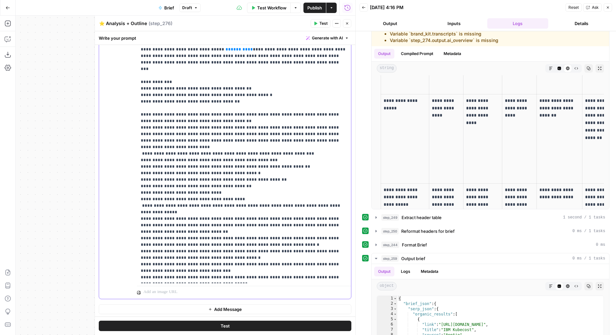
click at [143, 178] on p "**********" at bounding box center [244, 164] width 207 height 1408
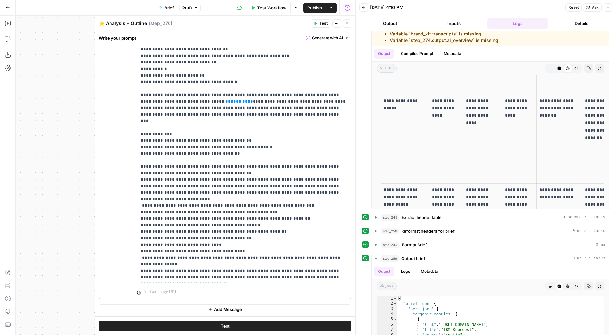
scroll to position [509, 0]
click at [152, 151] on p "**********" at bounding box center [244, 216] width 207 height 1408
click at [173, 146] on p "**********" at bounding box center [244, 216] width 207 height 1408
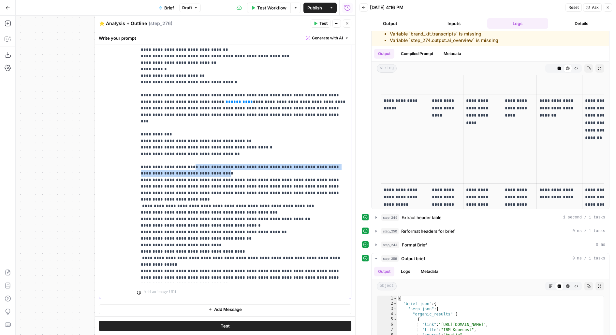
drag, startPoint x: 185, startPoint y: 153, endPoint x: 187, endPoint y: 145, distance: 8.8
click at [187, 145] on p "**********" at bounding box center [244, 216] width 207 height 1408
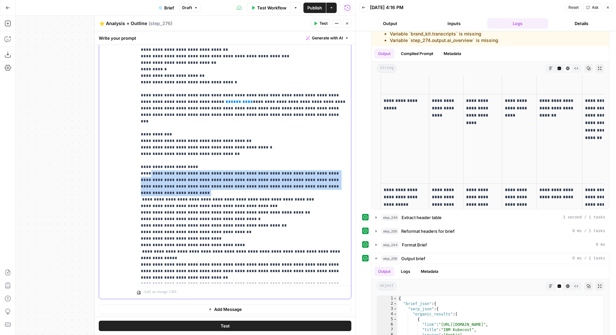
drag, startPoint x: 146, startPoint y: 155, endPoint x: 353, endPoint y: 159, distance: 206.3
click at [353, 159] on body "Wiz New Home Browse Insights Opportunities Your Data Flightpath Recent Grids Co…" at bounding box center [308, 167] width 616 height 335
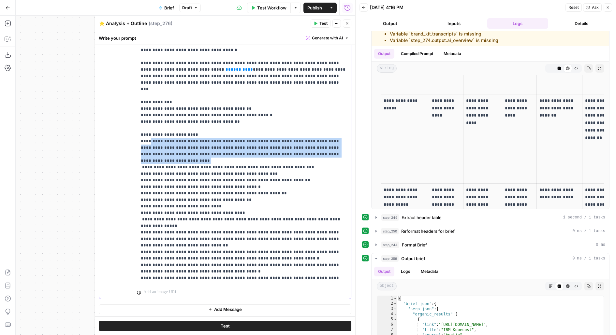
scroll to position [541, 0]
click at [147, 122] on p "**********" at bounding box center [244, 180] width 207 height 1401
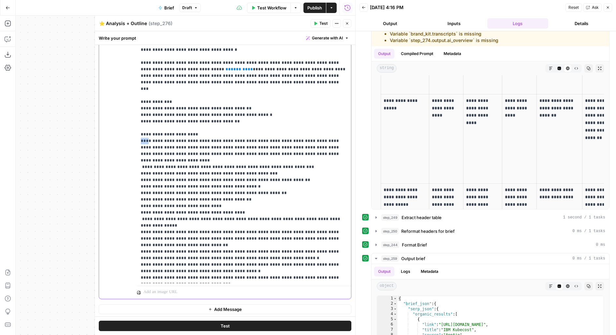
drag, startPoint x: 144, startPoint y: 120, endPoint x: 135, endPoint y: 119, distance: 9.8
click at [135, 119] on div "**********" at bounding box center [225, 158] width 252 height 281
drag, startPoint x: 147, startPoint y: 140, endPoint x: 131, endPoint y: 139, distance: 16.3
click at [131, 139] on div "**********" at bounding box center [225, 158] width 252 height 281
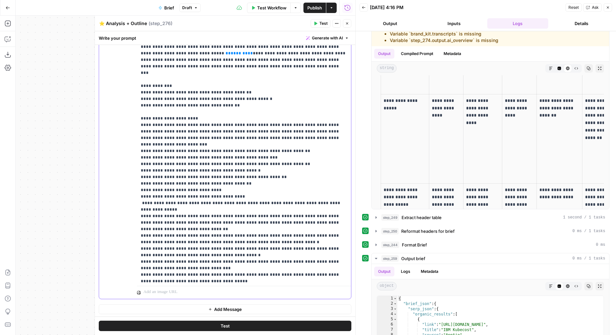
scroll to position [564, 0]
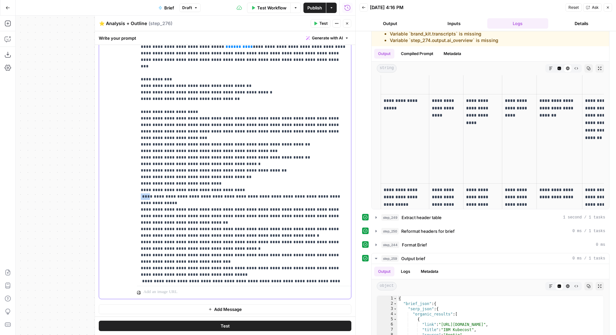
drag, startPoint x: 146, startPoint y: 169, endPoint x: 129, endPoint y: 167, distance: 17.4
click at [129, 168] on div "**********" at bounding box center [225, 158] width 252 height 281
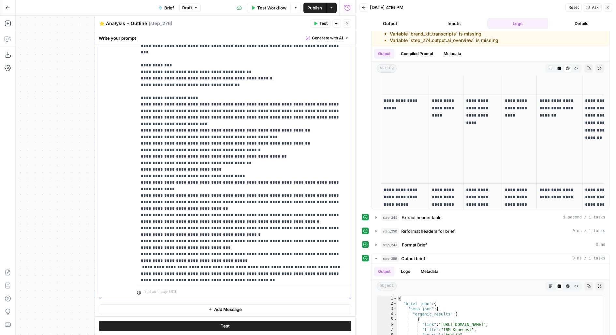
scroll to position [579, 0]
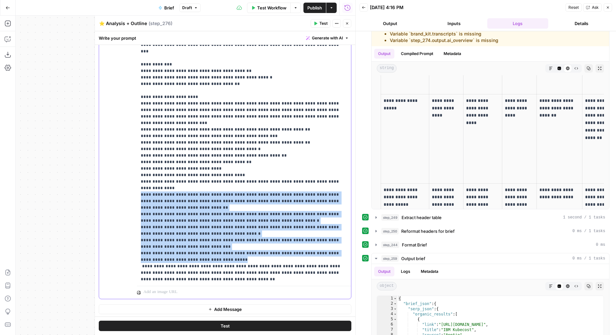
drag, startPoint x: 210, startPoint y: 220, endPoint x: 133, endPoint y: 161, distance: 96.9
click at [133, 161] on div "**********" at bounding box center [225, 158] width 252 height 281
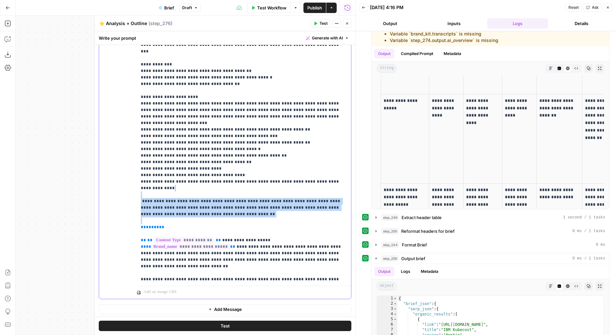
drag, startPoint x: 187, startPoint y: 185, endPoint x: 134, endPoint y: 163, distance: 57.5
click at [135, 163] on div "**********" at bounding box center [225, 158] width 252 height 281
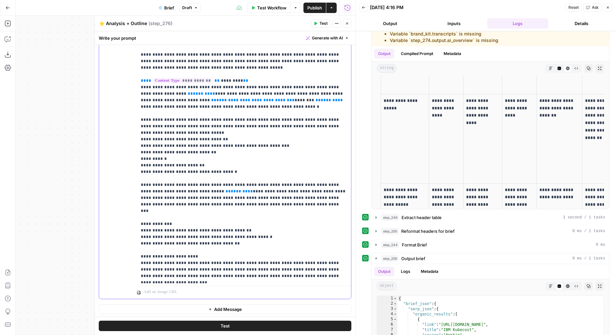
scroll to position [411, 0]
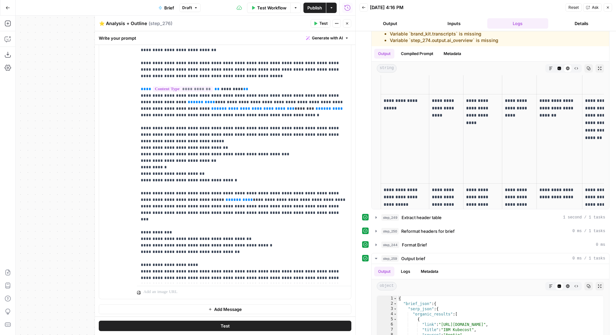
click at [450, 27] on button "Inputs" at bounding box center [453, 23] width 61 height 10
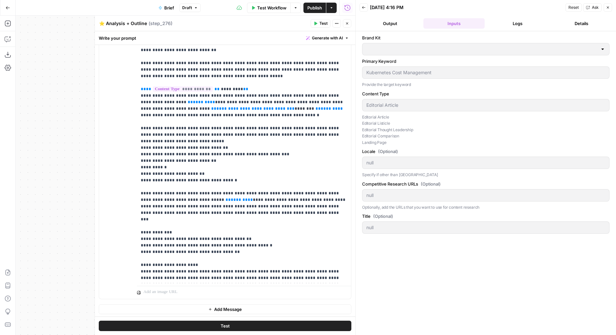
scroll to position [0, 0]
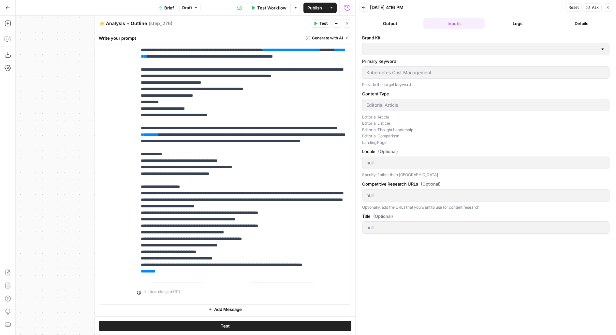
type input "Wiz"
click at [516, 18] on header "Back [DATE] 4:16 PM Reset Ask Close Output Inputs Logs Details" at bounding box center [485, 15] width 260 height 31
click at [518, 26] on button "Logs" at bounding box center [517, 23] width 61 height 10
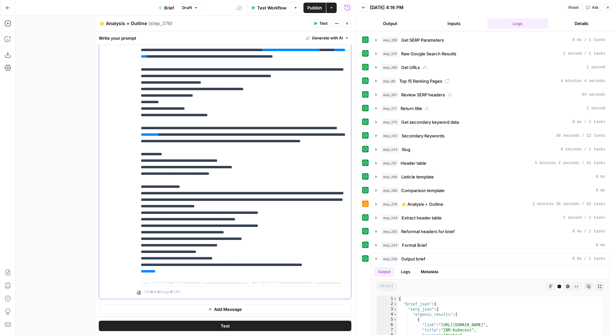
click at [144, 137] on span "**" at bounding box center [142, 135] width 3 height 4
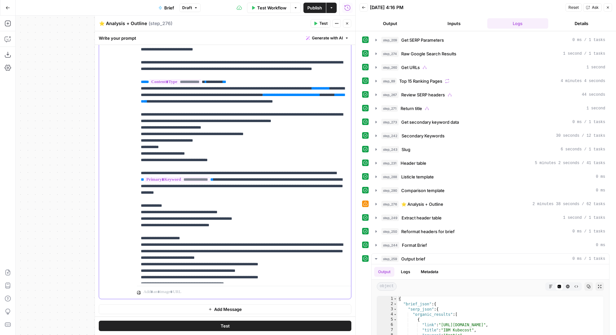
scroll to position [363, 0]
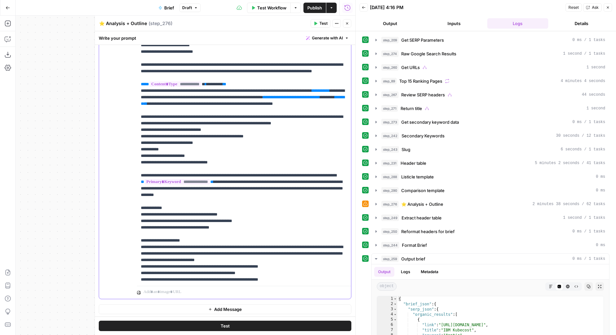
click at [210, 185] on span "**********" at bounding box center [176, 182] width 65 height 6
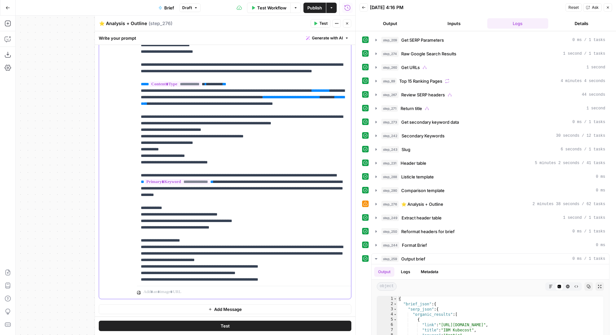
click at [210, 185] on span "**********" at bounding box center [176, 182] width 65 height 6
click at [243, 231] on p "**********" at bounding box center [244, 313] width 207 height 1310
click at [281, 190] on p "**********" at bounding box center [244, 313] width 207 height 1310
click at [502, 56] on div "step_274 Raw Google Search Results 1 second / 1 tasks" at bounding box center [493, 54] width 224 height 7
click at [247, 195] on p "**********" at bounding box center [244, 313] width 207 height 1310
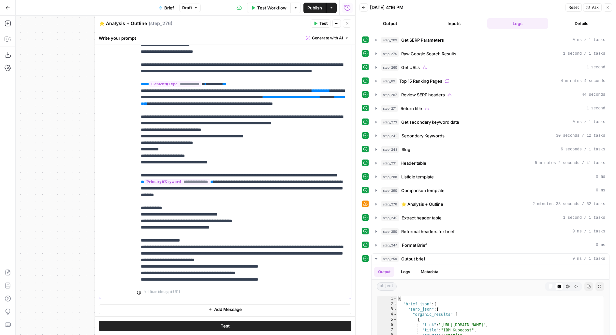
click at [287, 103] on p "**********" at bounding box center [244, 313] width 207 height 1310
click at [261, 154] on p "**********" at bounding box center [244, 313] width 207 height 1310
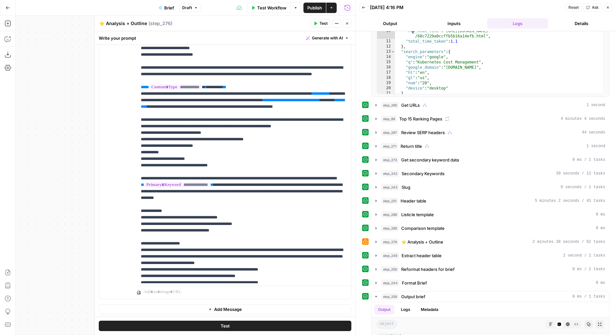
scroll to position [349, 0]
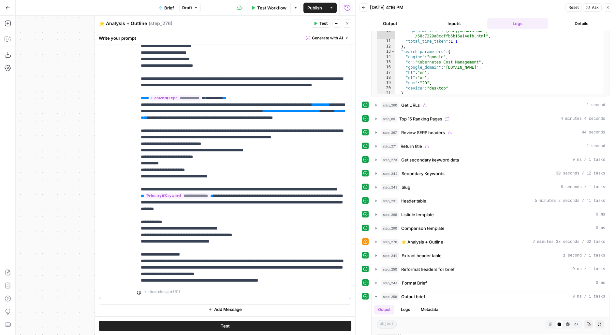
click at [246, 120] on span "*******" at bounding box center [243, 114] width 204 height 11
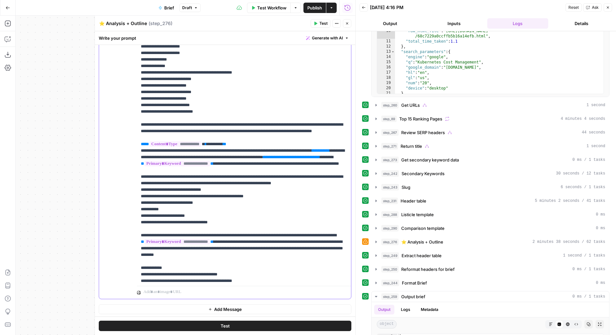
scroll to position [299, 0]
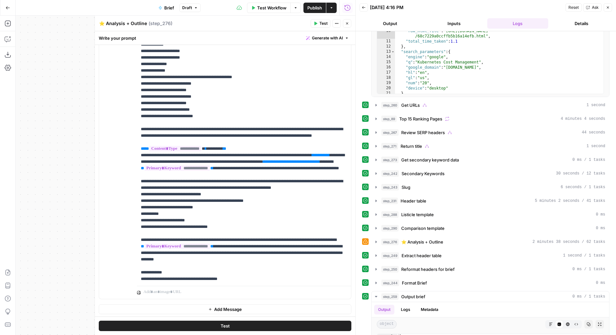
click at [349, 25] on button "Close" at bounding box center [347, 23] width 8 height 8
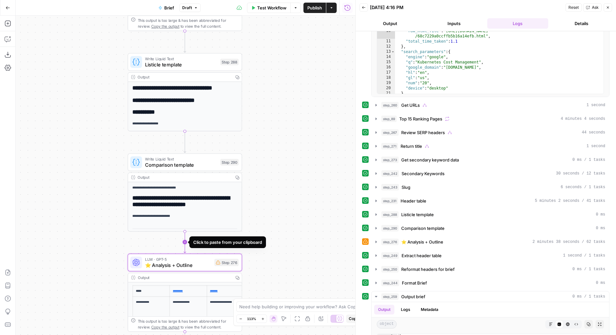
click at [184, 241] on icon "Edge from step_290 to step_276" at bounding box center [185, 242] width 2 height 22
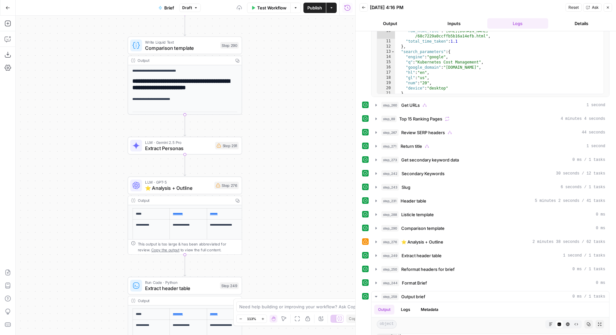
drag, startPoint x: 294, startPoint y: 126, endPoint x: 294, endPoint y: 118, distance: 8.1
click at [294, 119] on div "true false false true false true false true false true Workflow Set Inputs Inpu…" at bounding box center [185, 176] width 339 height 320
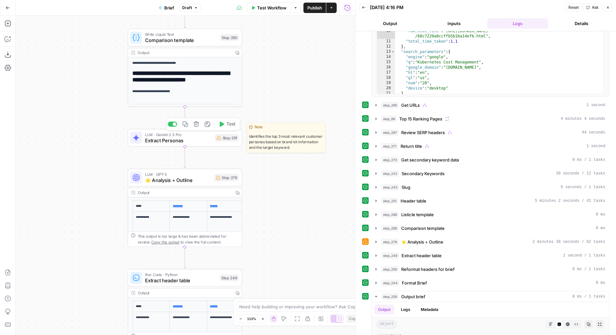
click at [215, 144] on div "LLM · Gemini 2.5 Pro Extract Personas Step 291 Copy step Delete step Edit Note …" at bounding box center [184, 138] width 108 height 12
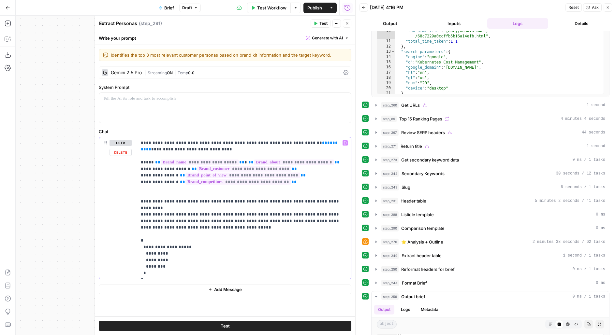
click at [297, 141] on span "*******" at bounding box center [240, 146] width 198 height 11
click at [325, 22] on span "Test" at bounding box center [323, 24] width 8 height 6
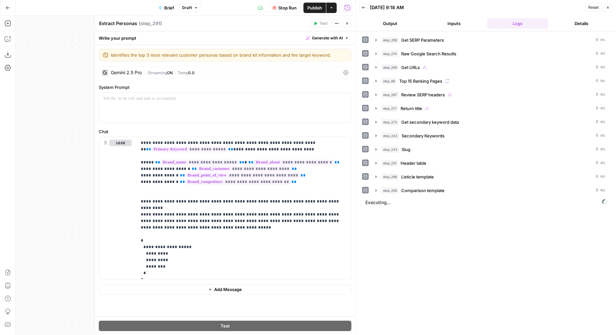
click at [348, 23] on icon "button" at bounding box center [347, 24] width 4 height 4
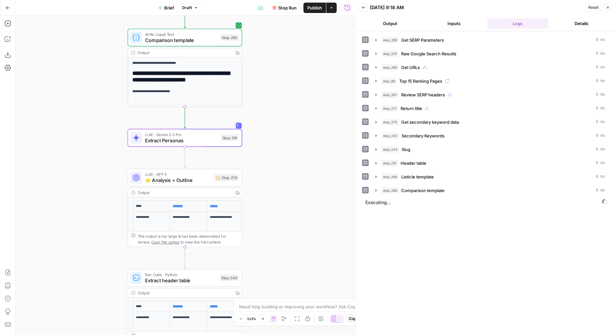
click at [291, 143] on div "true false false true false true false true false true Workflow Set Inputs Inpu…" at bounding box center [185, 176] width 339 height 320
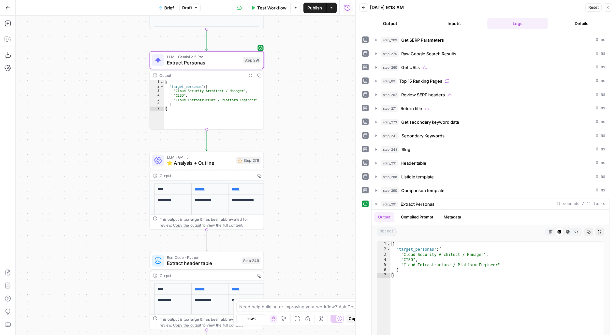
drag, startPoint x: 312, startPoint y: 144, endPoint x: 311, endPoint y: 121, distance: 23.2
click at [311, 121] on div "true false false true false true false true false true Workflow Set Inputs Inpu…" at bounding box center [185, 176] width 339 height 320
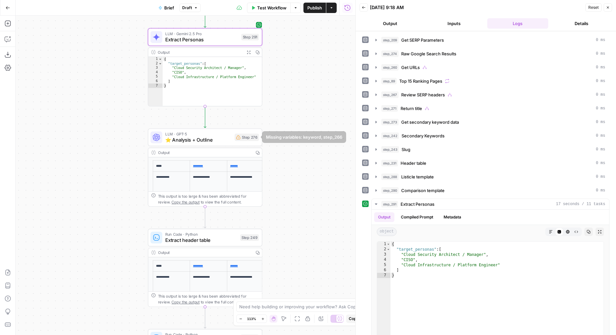
click at [228, 136] on span "LLM · GPT-5" at bounding box center [198, 134] width 66 height 6
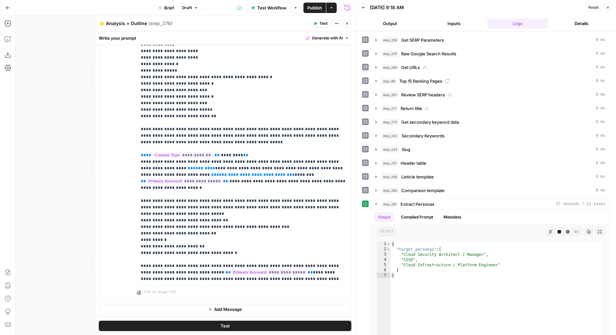
scroll to position [343, 0]
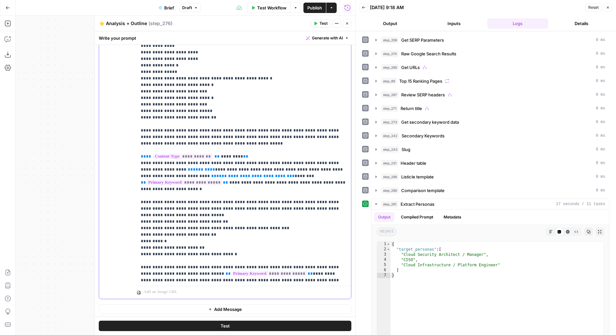
click at [216, 174] on span "**********" at bounding box center [252, 176] width 73 height 4
click at [188, 167] on span "**" at bounding box center [190, 169] width 5 height 4
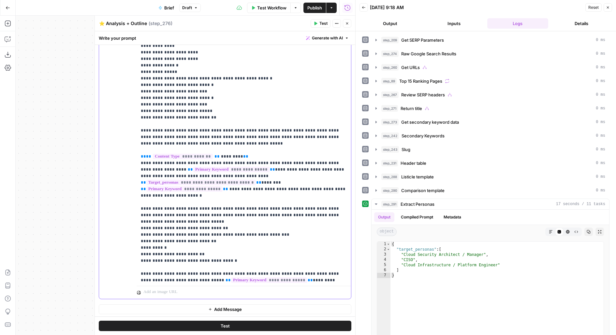
drag, startPoint x: 222, startPoint y: 141, endPoint x: 237, endPoint y: 140, distance: 14.7
click at [237, 154] on span "*********" at bounding box center [232, 156] width 22 height 4
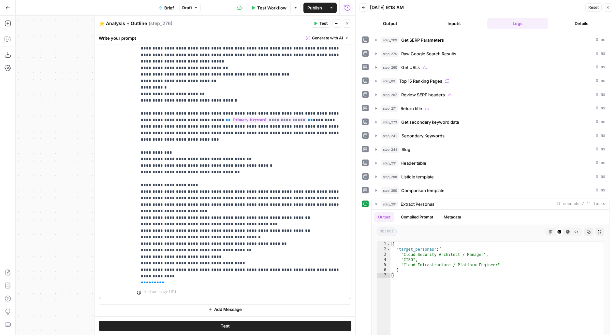
scroll to position [438, 0]
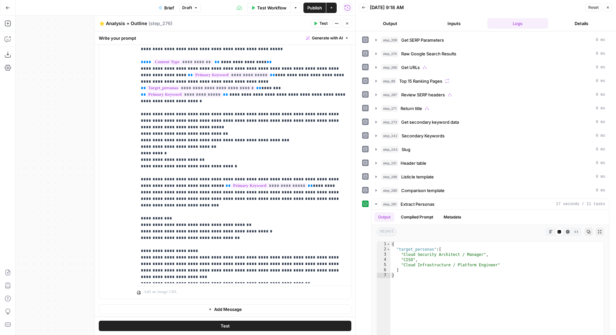
click at [348, 22] on icon "button" at bounding box center [347, 24] width 4 height 4
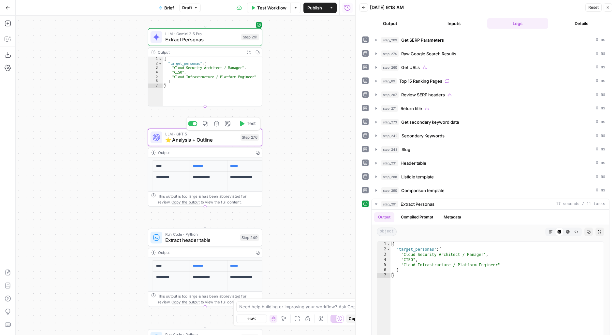
click at [248, 127] on button "Test" at bounding box center [247, 123] width 23 height 9
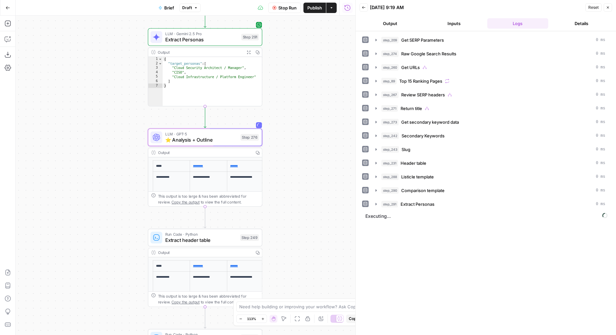
click at [458, 28] on button "Inputs" at bounding box center [453, 23] width 61 height 10
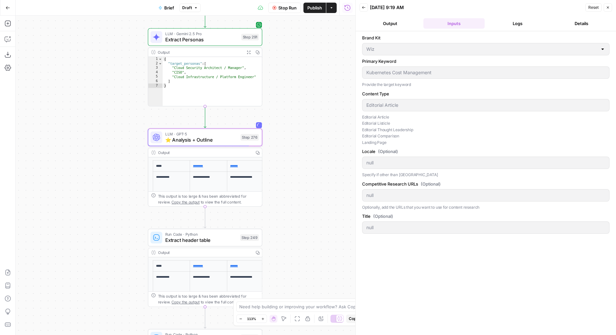
click at [516, 24] on button "Logs" at bounding box center [517, 23] width 61 height 10
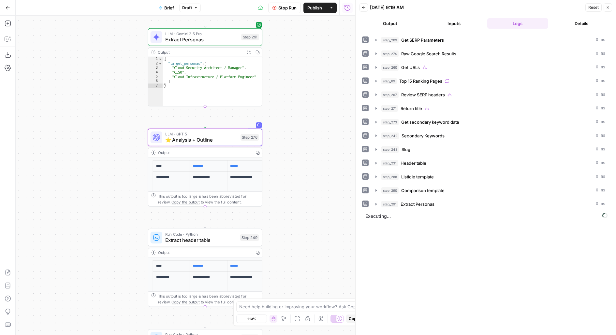
click at [396, 22] on button "Output" at bounding box center [389, 23] width 61 height 10
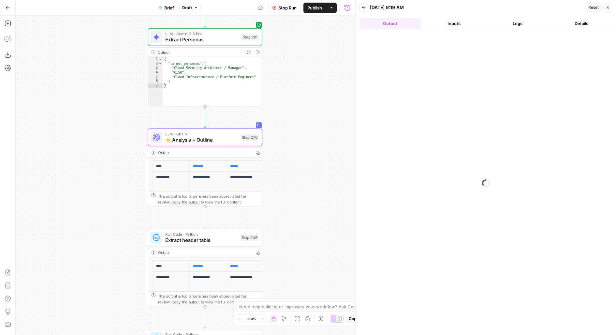
click at [242, 141] on div "LLM · GPT-5 ⭐️ Analysis + Outline Step 276 Copy step Delete step Add Note Test" at bounding box center [205, 137] width 108 height 12
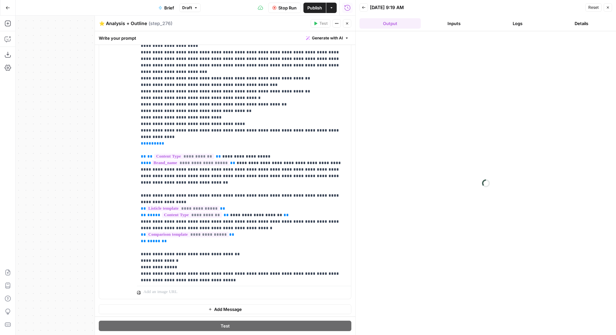
scroll to position [646, 0]
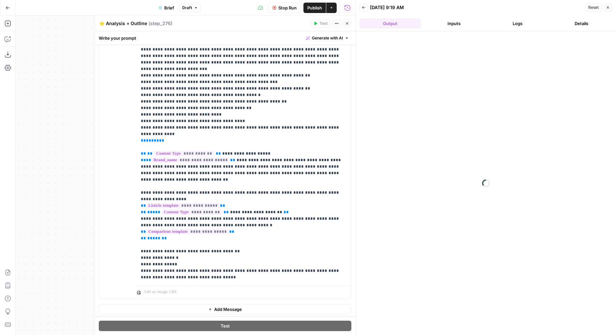
click at [349, 23] on icon "button" at bounding box center [347, 24] width 4 height 4
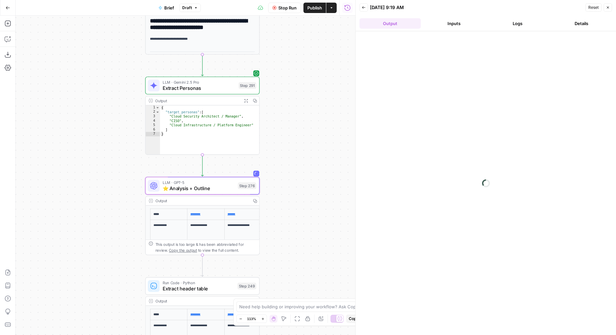
click at [319, 10] on span "Publish" at bounding box center [314, 8] width 15 height 7
